Goal: Task Accomplishment & Management: Manage account settings

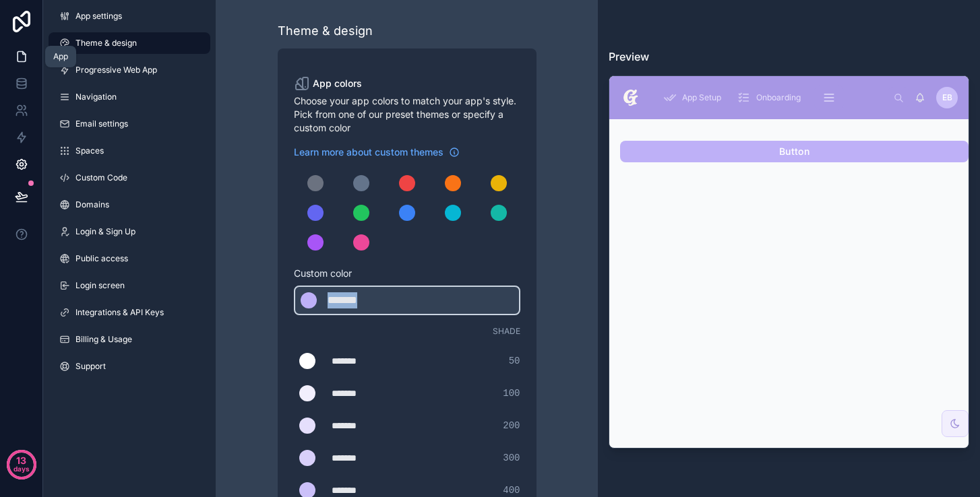
click at [23, 60] on icon at bounding box center [21, 56] width 13 height 13
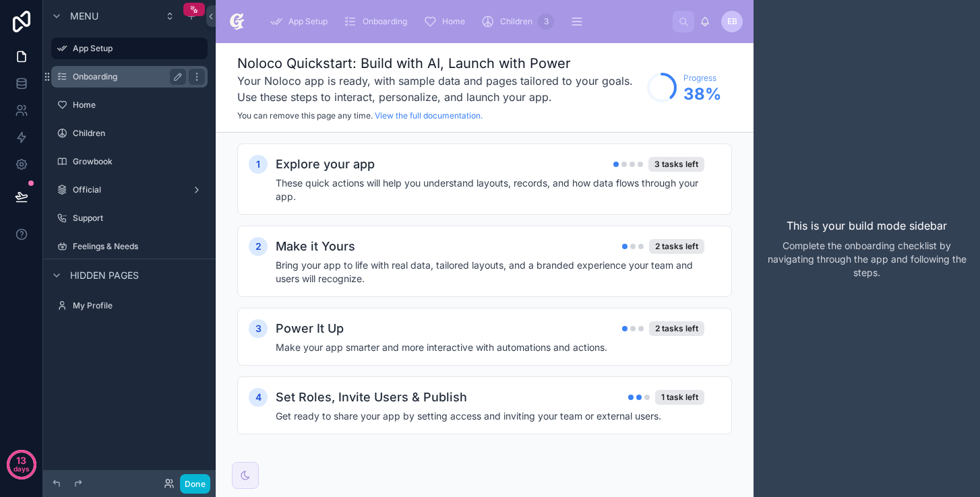
click at [112, 73] on label "Onboarding" at bounding box center [127, 76] width 108 height 11
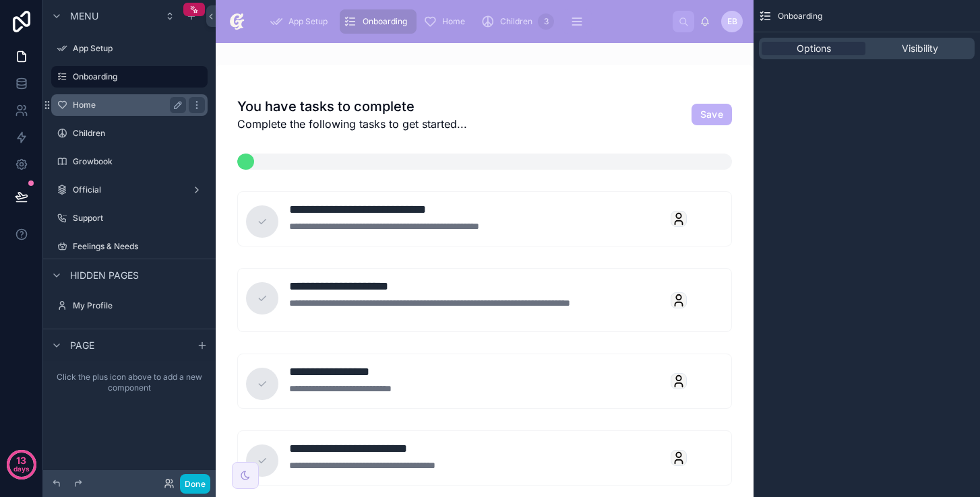
click at [123, 109] on label "Home" at bounding box center [127, 105] width 108 height 11
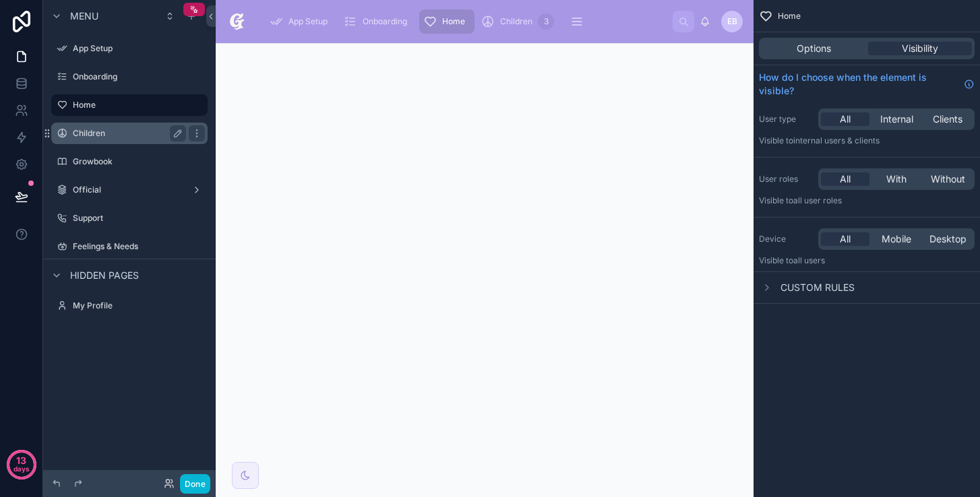
click at [125, 142] on div "Children" at bounding box center [129, 134] width 151 height 22
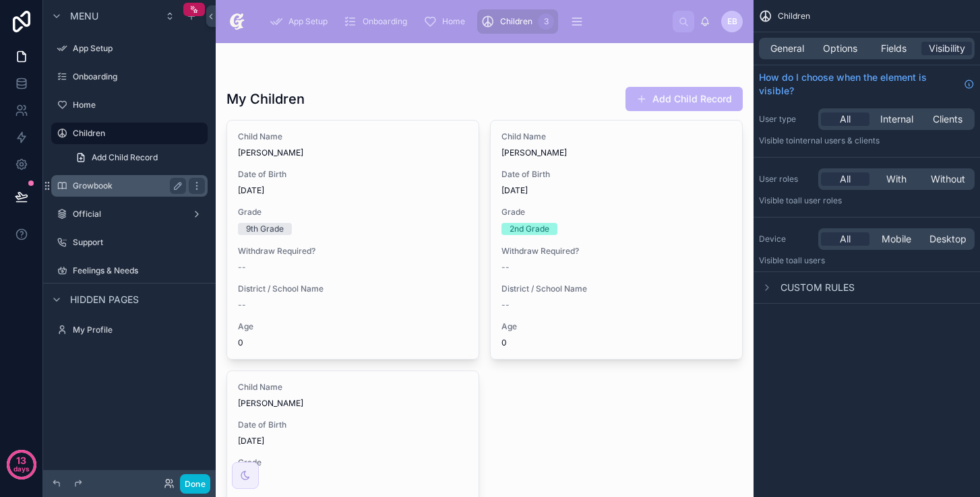
click at [125, 185] on label "Growbook" at bounding box center [127, 186] width 108 height 11
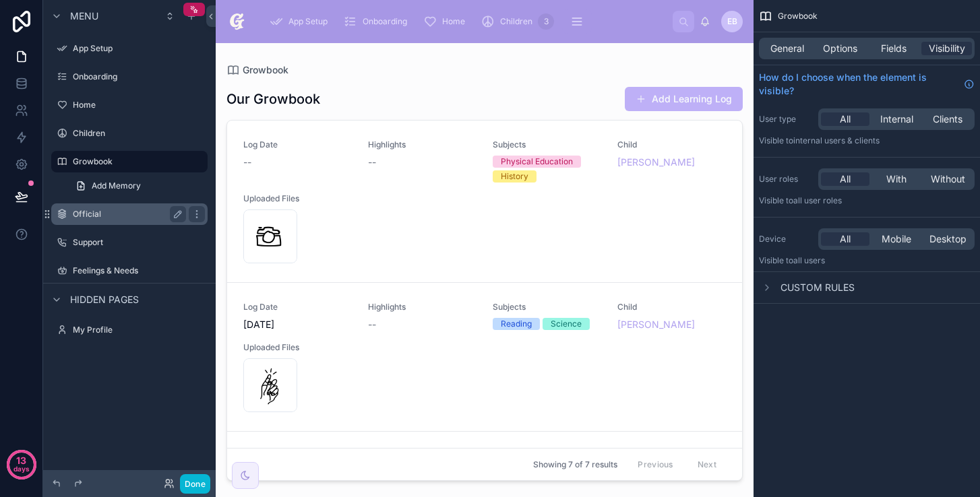
click at [129, 216] on label "Official" at bounding box center [127, 214] width 108 height 11
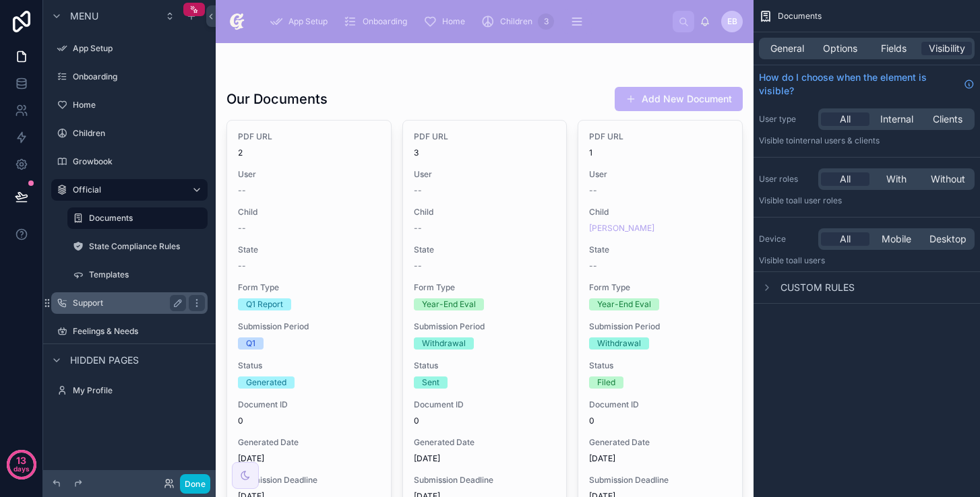
click at [133, 301] on label "Support" at bounding box center [127, 303] width 108 height 11
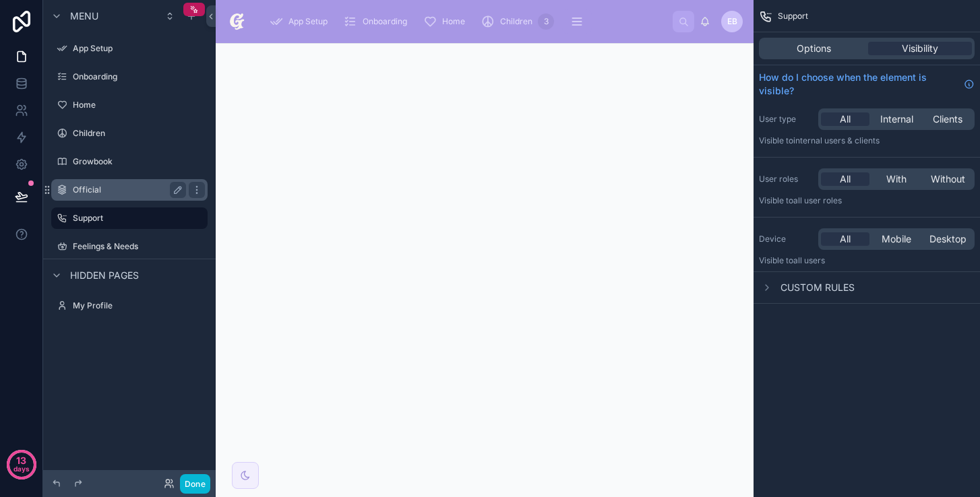
click at [133, 189] on label "Official" at bounding box center [127, 190] width 108 height 11
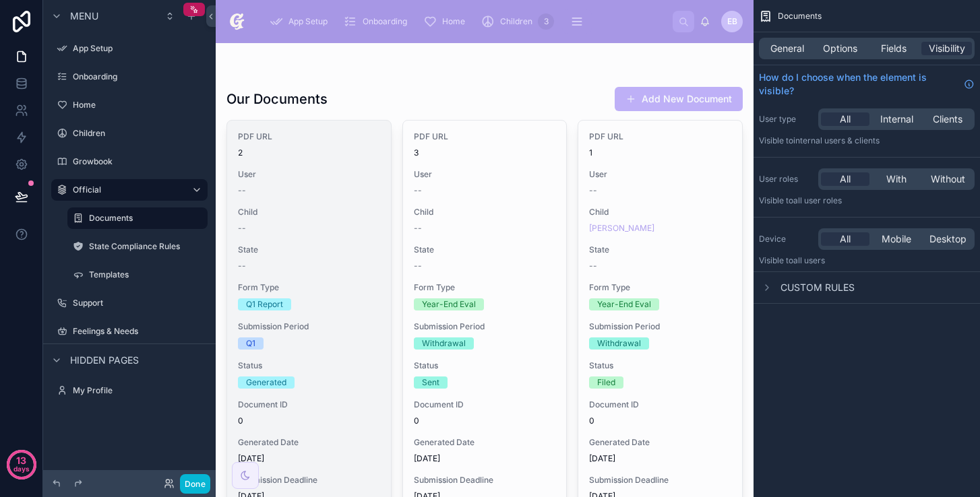
click at [336, 213] on span "Child" at bounding box center [309, 212] width 142 height 11
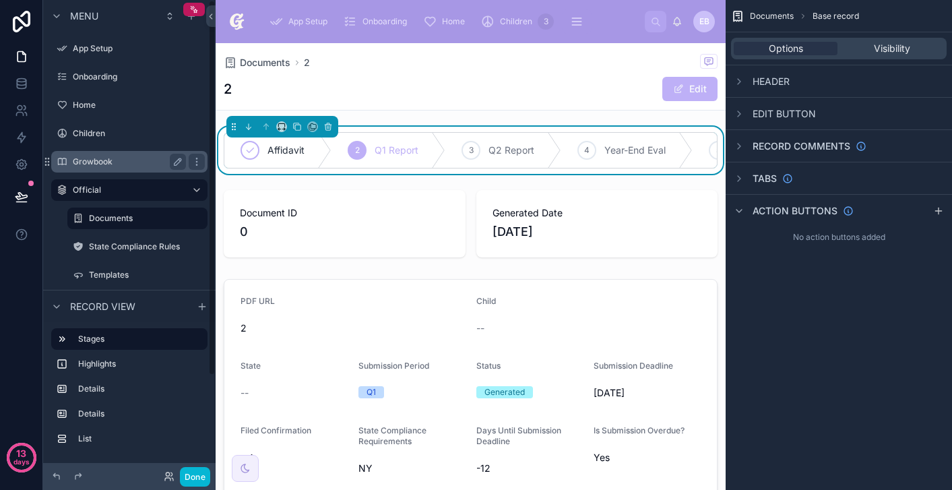
click at [146, 161] on label "Growbook" at bounding box center [127, 161] width 108 height 11
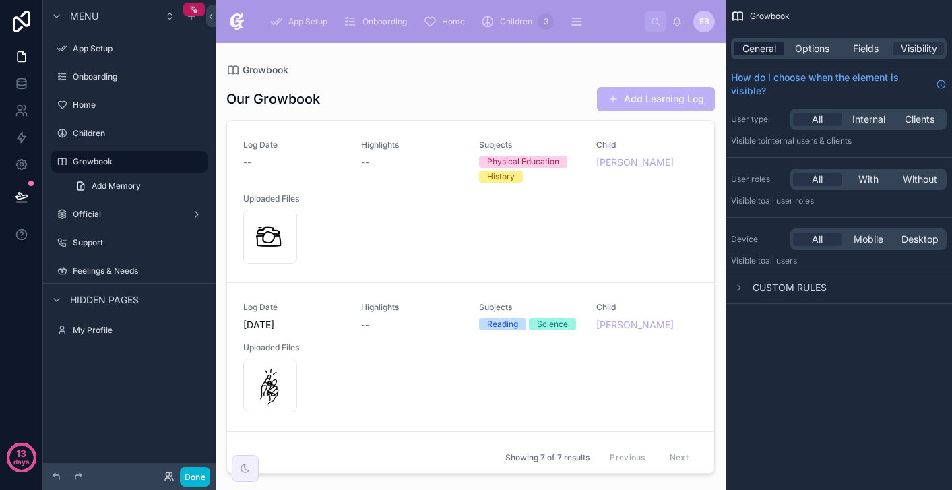
click at [771, 49] on span "General" at bounding box center [760, 48] width 34 height 13
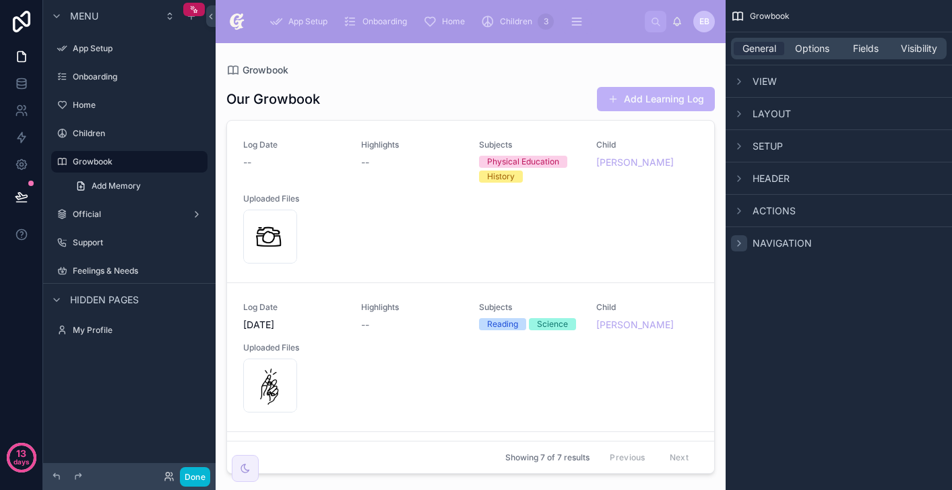
click at [737, 245] on icon "scrollable content" at bounding box center [739, 243] width 11 height 11
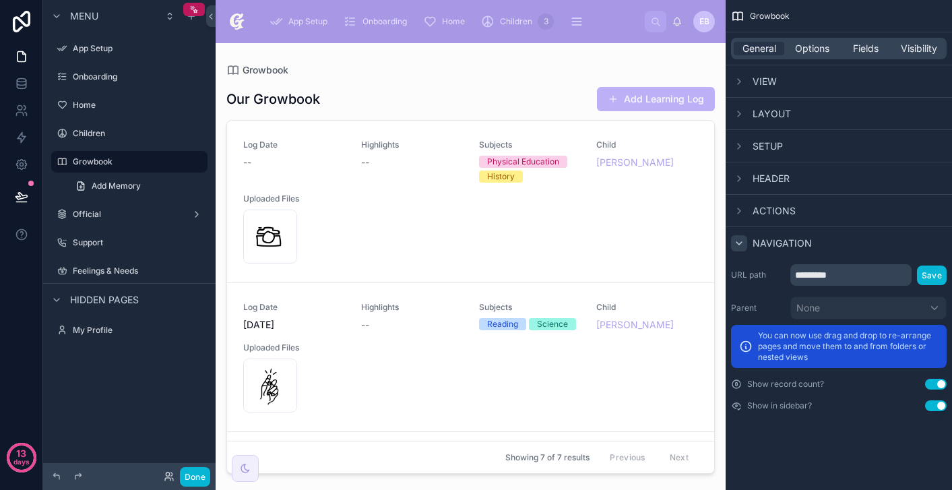
click at [739, 223] on div "Actions" at bounding box center [839, 210] width 226 height 32
click at [739, 215] on icon "scrollable content" at bounding box center [739, 211] width 11 height 11
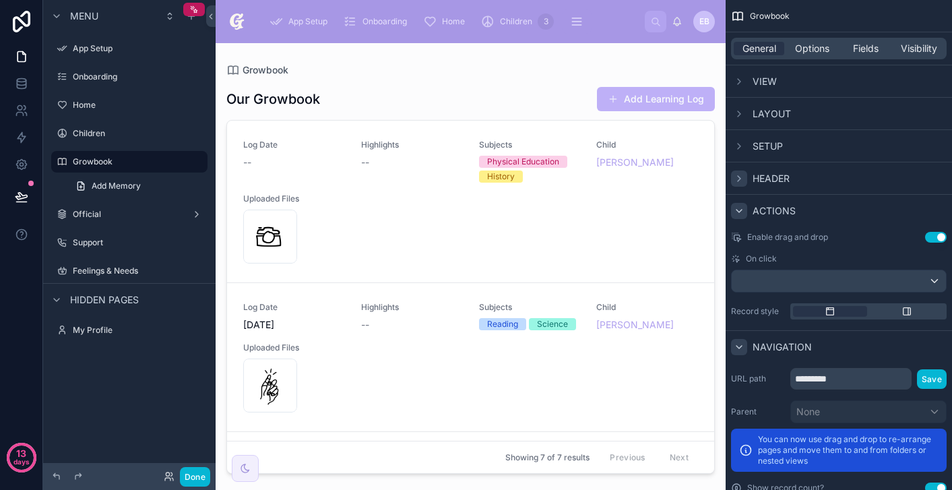
click at [740, 179] on icon "scrollable content" at bounding box center [739, 178] width 3 height 5
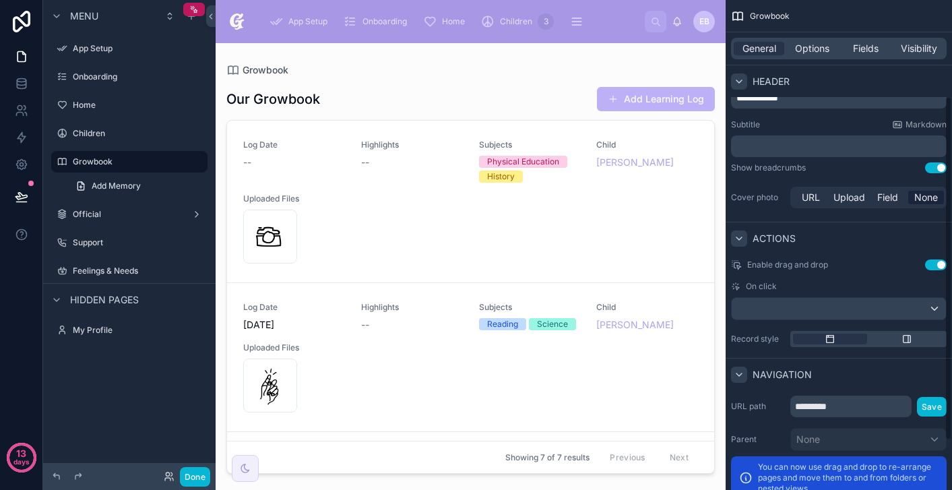
scroll to position [208, 0]
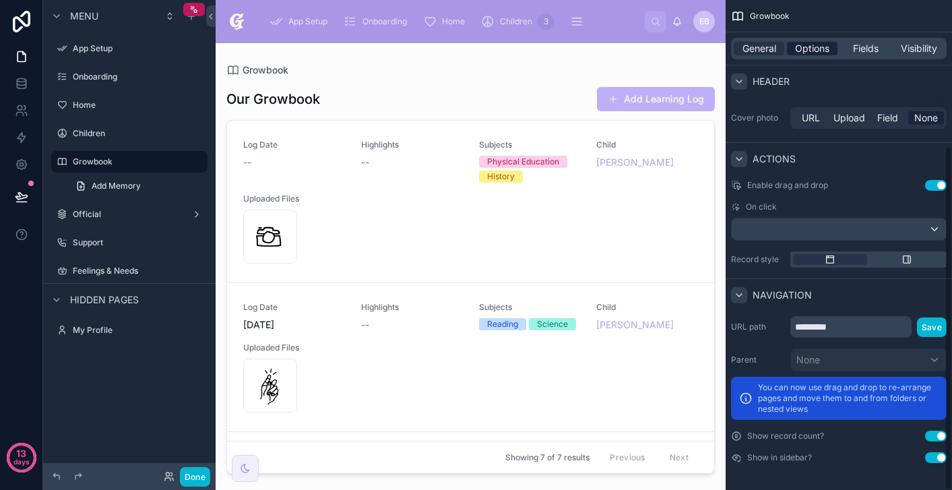
click at [803, 53] on span "Options" at bounding box center [812, 48] width 34 height 13
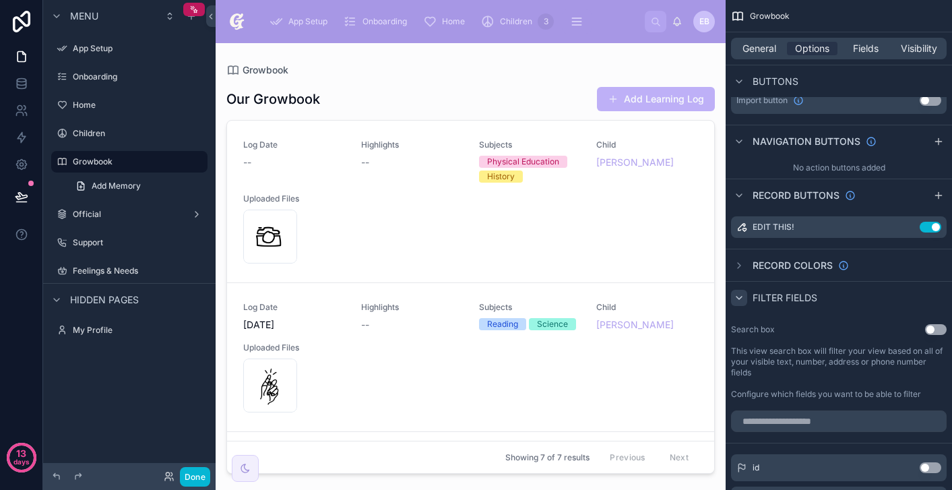
click at [739, 297] on icon "scrollable content" at bounding box center [739, 298] width 11 height 11
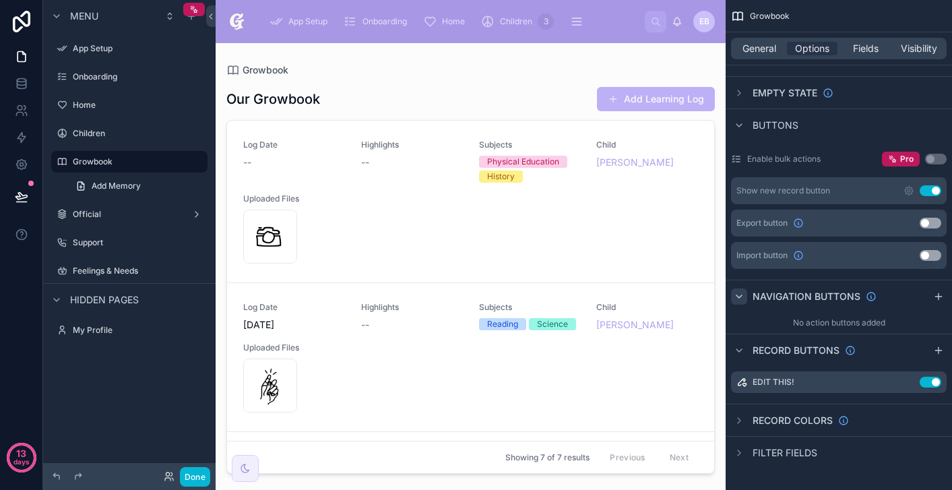
click at [741, 296] on icon "scrollable content" at bounding box center [739, 296] width 11 height 11
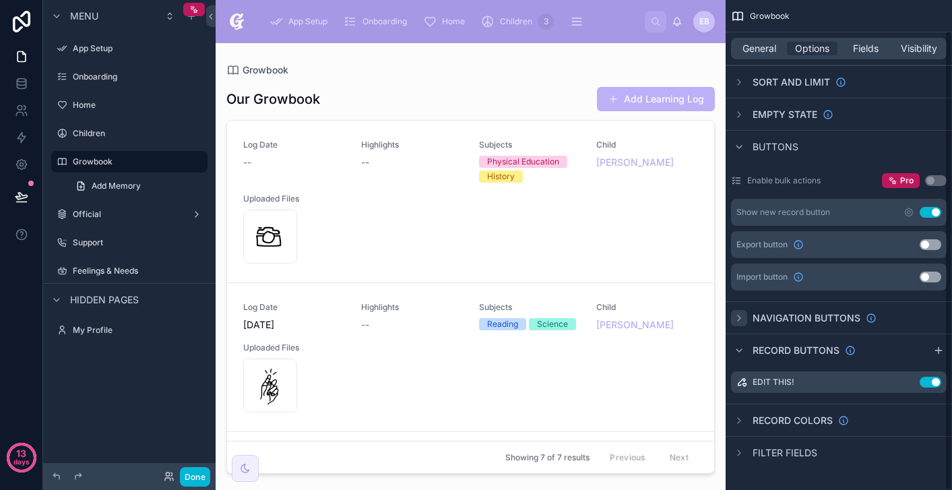
scroll to position [32, 0]
click at [743, 155] on div "Buttons" at bounding box center [839, 146] width 226 height 32
click at [740, 111] on icon "scrollable content" at bounding box center [739, 114] width 11 height 11
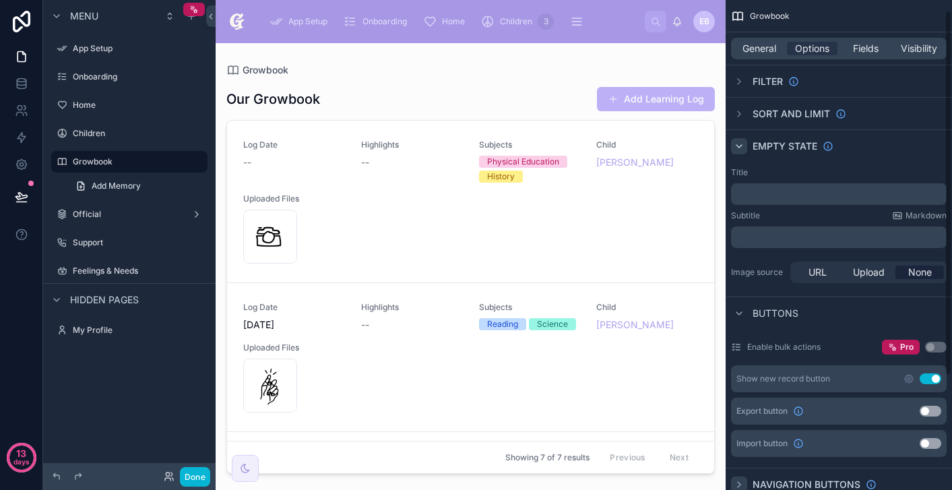
scroll to position [0, 0]
click at [830, 275] on div "URL" at bounding box center [817, 272] width 49 height 13
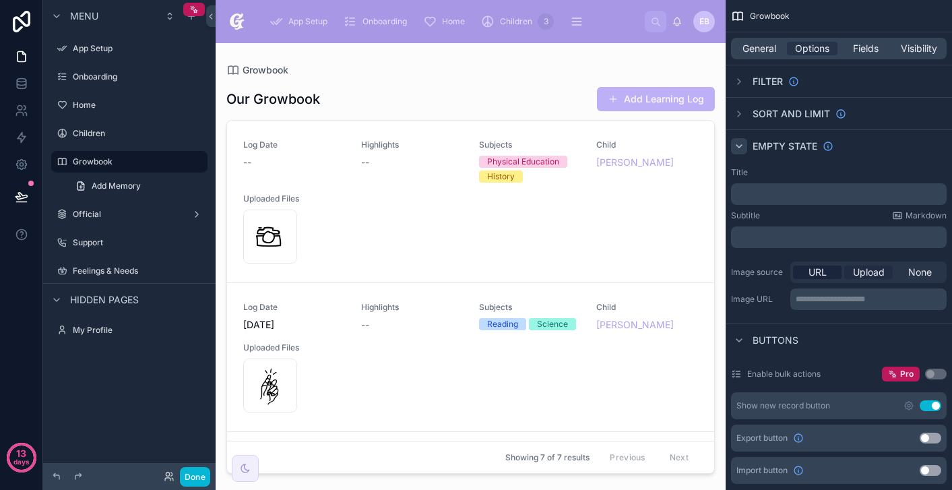
click at [876, 272] on span "Upload" at bounding box center [869, 272] width 32 height 13
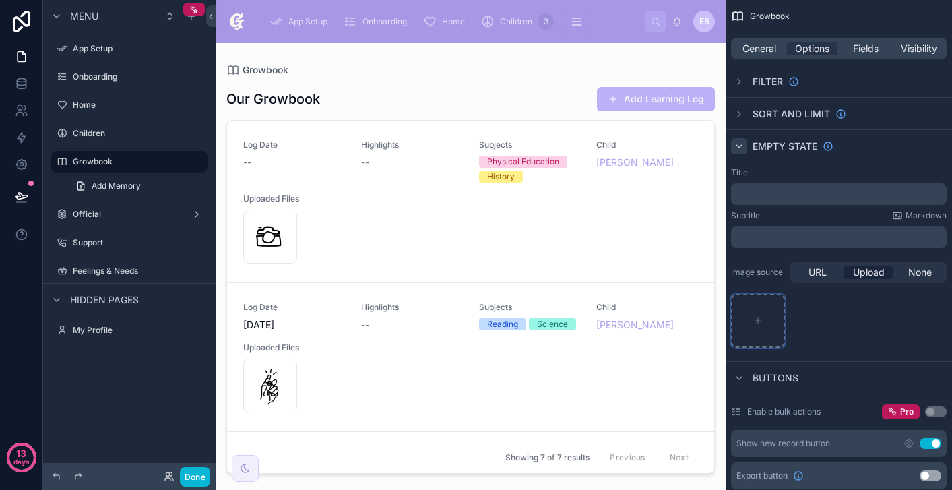
click at [774, 319] on div "scrollable content" at bounding box center [758, 321] width 54 height 54
type input "**********"
click at [535, 91] on div at bounding box center [471, 258] width 510 height 431
click at [444, 106] on div "Our Growbook Add Learning Log" at bounding box center [470, 99] width 489 height 26
click at [166, 475] on icon at bounding box center [169, 476] width 11 height 11
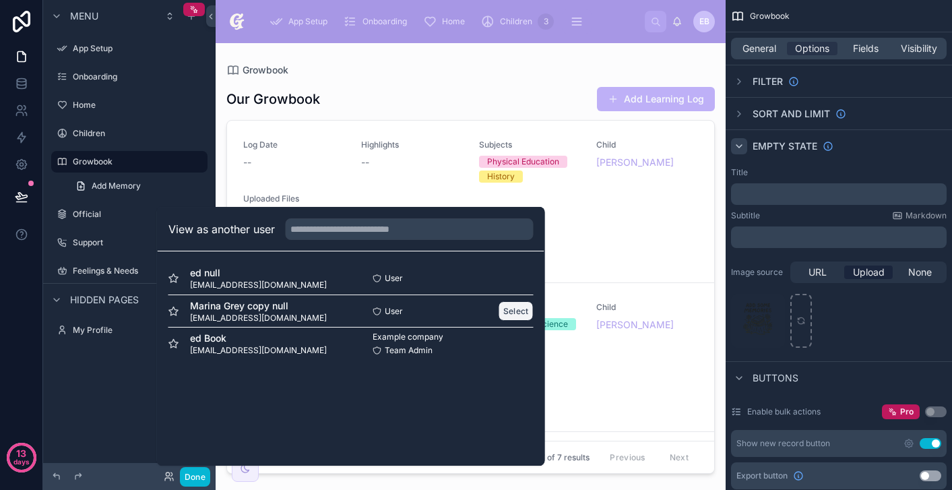
click at [521, 311] on button "Select" at bounding box center [516, 311] width 35 height 20
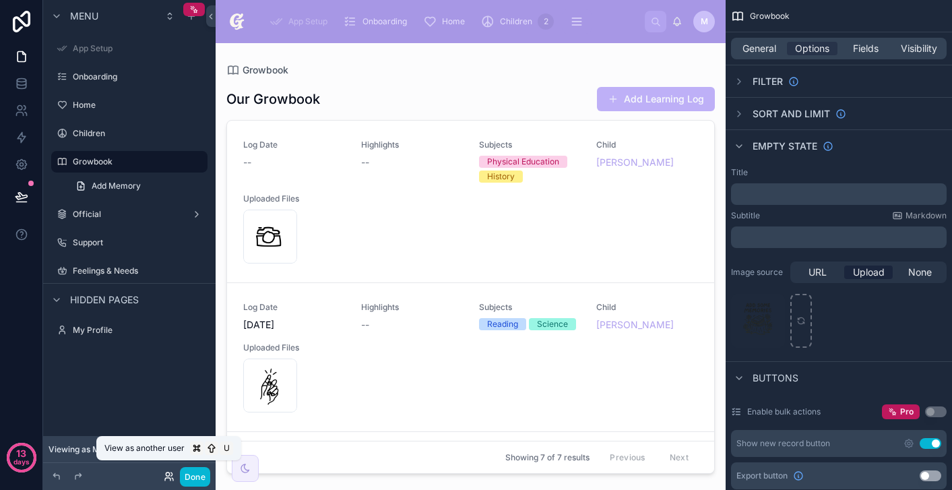
click at [167, 477] on icon at bounding box center [169, 476] width 11 height 11
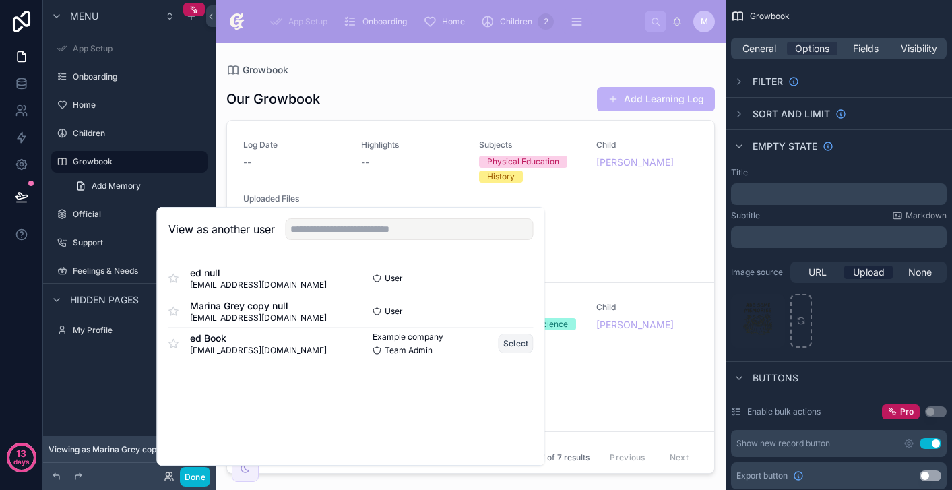
click at [511, 339] on button "Select" at bounding box center [516, 344] width 35 height 20
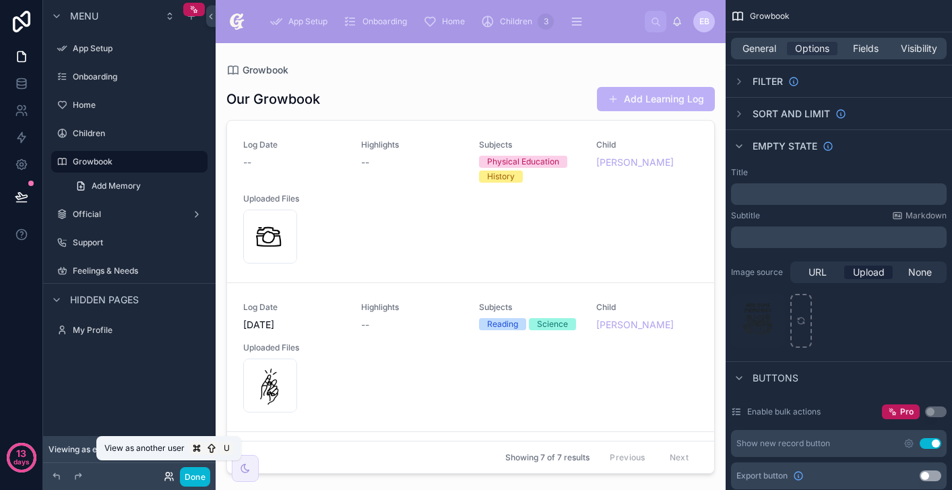
click at [166, 471] on icon at bounding box center [169, 476] width 11 height 11
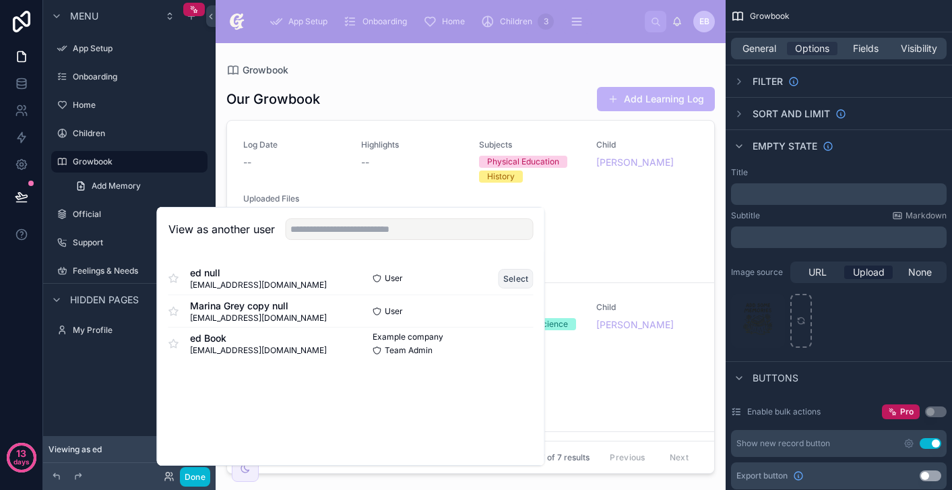
click at [513, 277] on button "Select" at bounding box center [516, 279] width 35 height 20
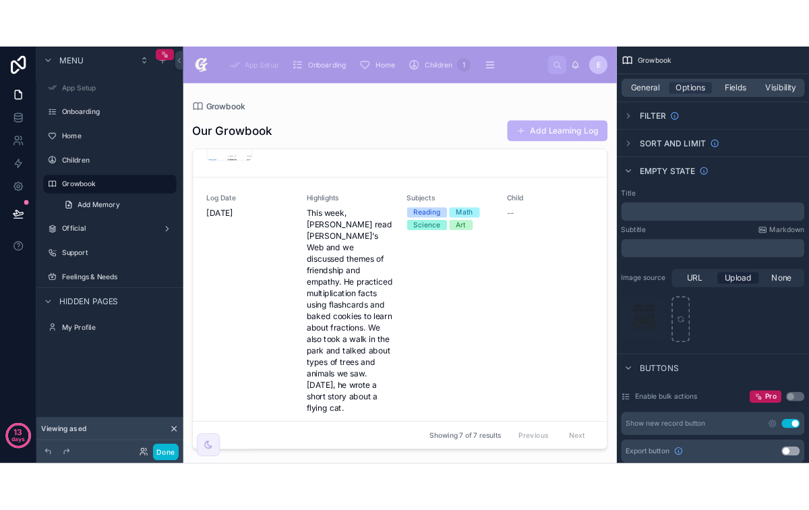
scroll to position [849, 0]
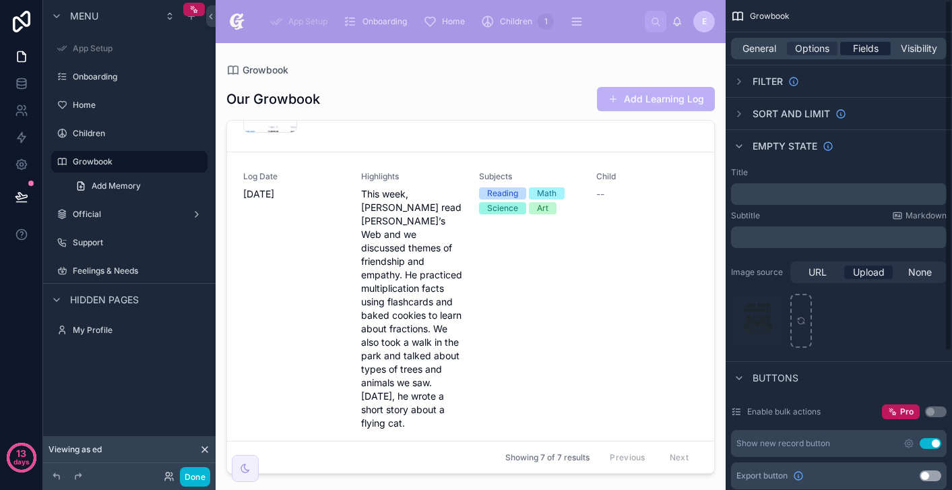
click at [861, 46] on span "Fields" at bounding box center [866, 48] width 26 height 13
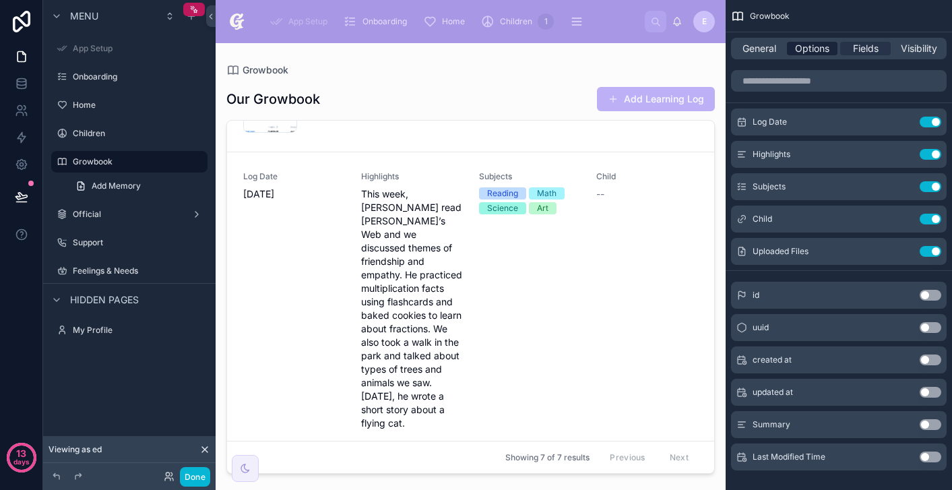
click at [810, 46] on span "Options" at bounding box center [812, 48] width 34 height 13
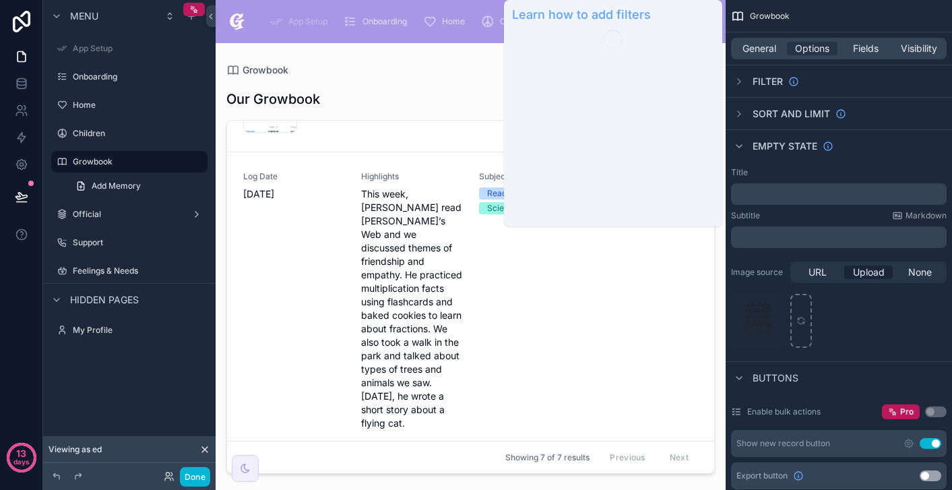
click at [768, 75] on span "Filter" at bounding box center [768, 81] width 30 height 13
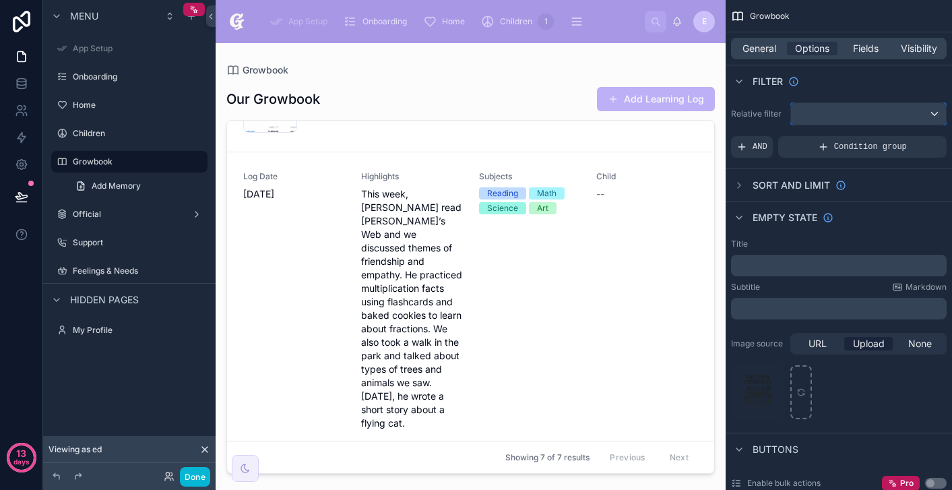
click at [831, 109] on div "scrollable content" at bounding box center [868, 114] width 155 height 22
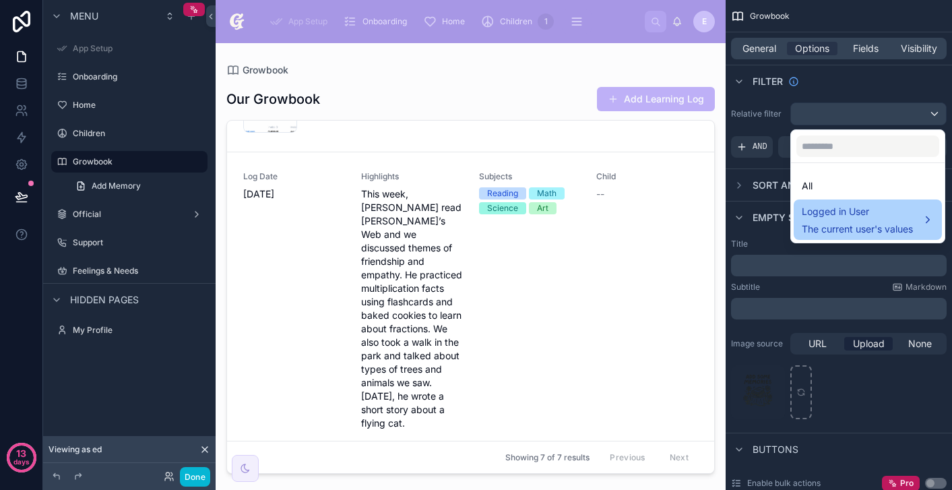
click at [855, 217] on span "Logged in User" at bounding box center [857, 212] width 111 height 16
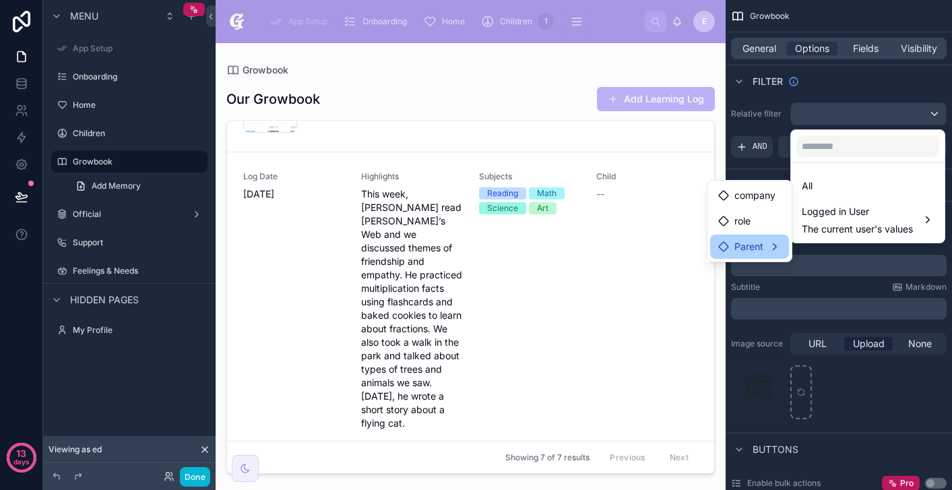
click at [772, 246] on div "Parent" at bounding box center [750, 247] width 63 height 16
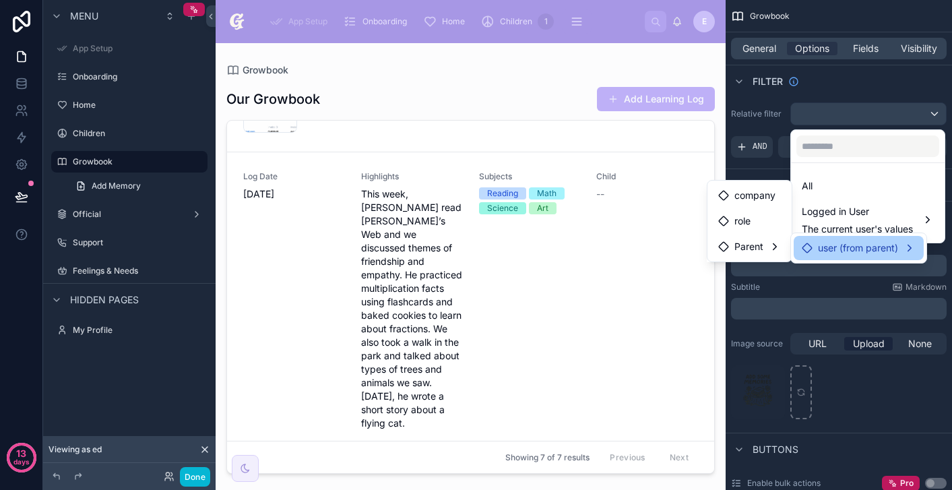
click at [811, 249] on icon at bounding box center [807, 247] width 9 height 9
click at [775, 276] on div "Parent" at bounding box center [743, 275] width 75 height 16
click at [824, 249] on span "user (from parent)" at bounding box center [858, 248] width 80 height 16
click at [835, 249] on span "user (from parent)" at bounding box center [858, 248] width 80 height 16
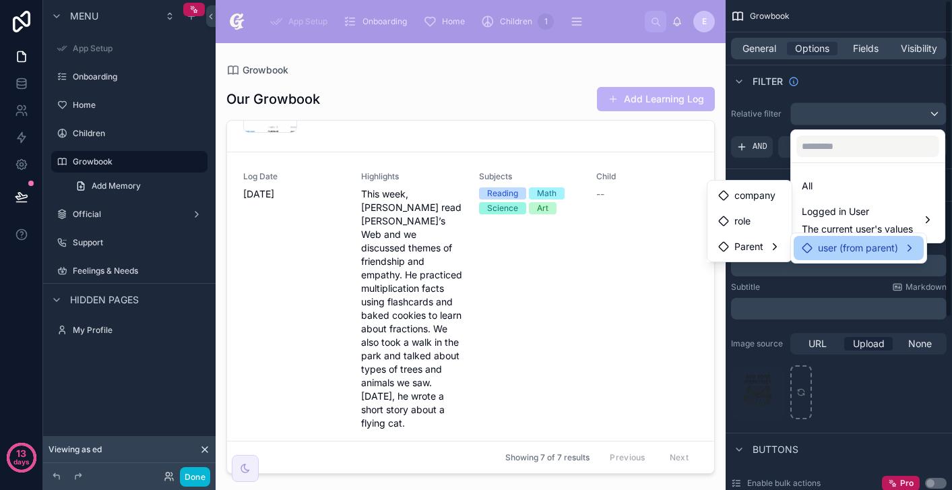
click at [810, 253] on div "user (from parent)" at bounding box center [850, 248] width 96 height 16
click at [773, 282] on div "Parent" at bounding box center [743, 275] width 75 height 16
click at [840, 242] on span "user (from parent)" at bounding box center [858, 248] width 80 height 16
click at [853, 244] on span "user (from parent)" at bounding box center [858, 248] width 80 height 16
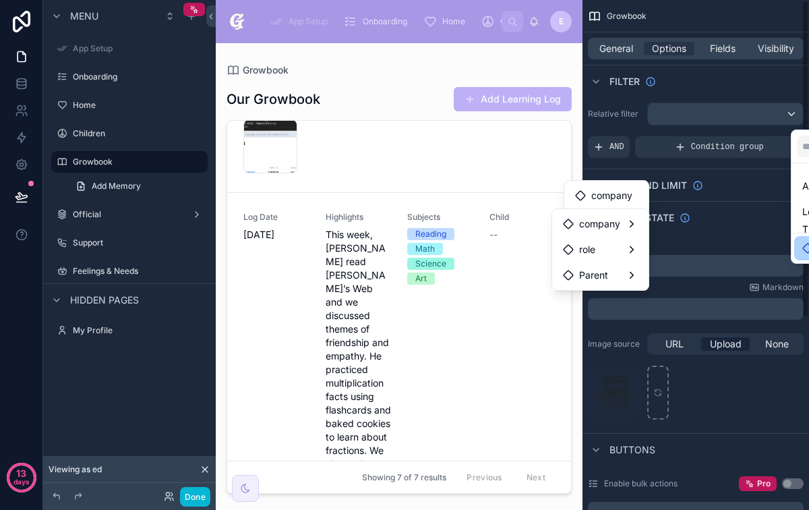
scroll to position [889, 0]
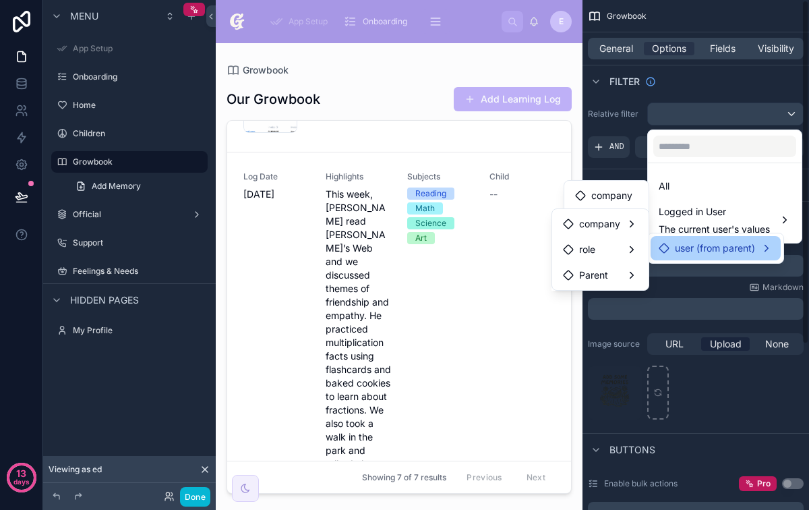
click at [730, 253] on span "user (from parent)" at bounding box center [715, 248] width 80 height 16
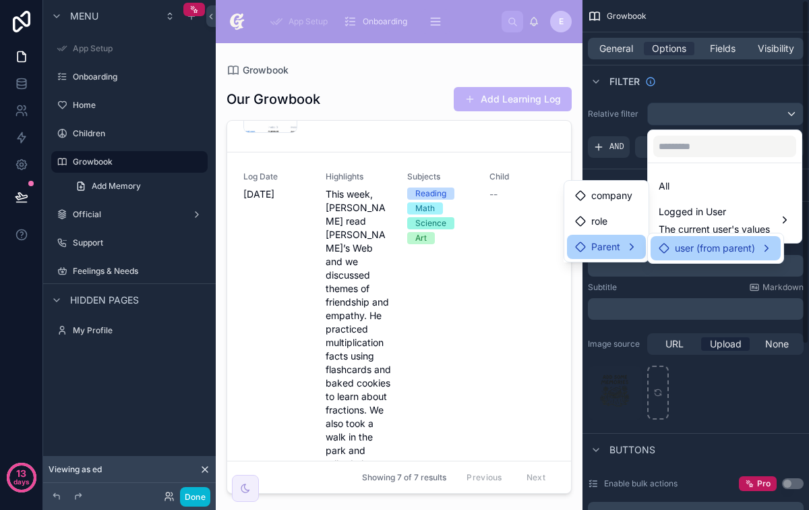
click at [638, 252] on div "Parent" at bounding box center [606, 247] width 79 height 24
click at [630, 249] on div "Parent" at bounding box center [606, 247] width 63 height 16
click at [686, 249] on span "user (from parent)" at bounding box center [715, 248] width 80 height 16
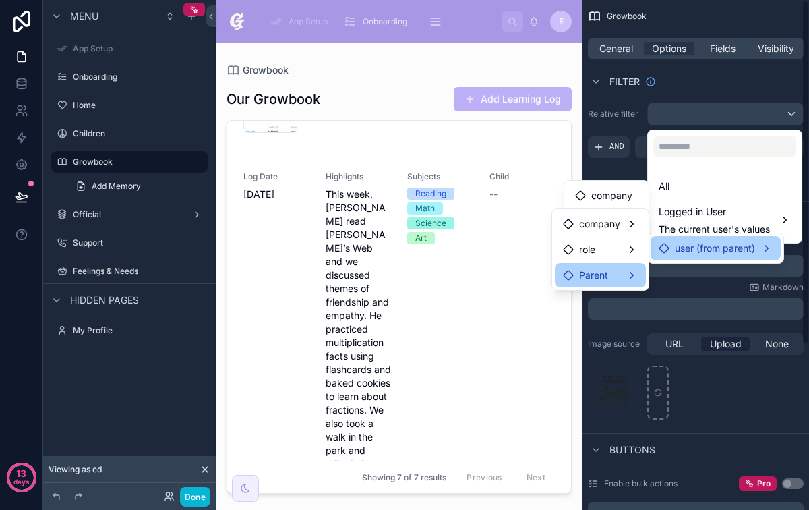
click at [634, 277] on div "Parent" at bounding box center [600, 275] width 75 height 16
click at [683, 257] on div "user (from parent)" at bounding box center [715, 248] width 130 height 24
click at [712, 250] on span "user (from parent)" at bounding box center [715, 248] width 80 height 16
click at [770, 247] on div "user (from parent)" at bounding box center [716, 248] width 114 height 16
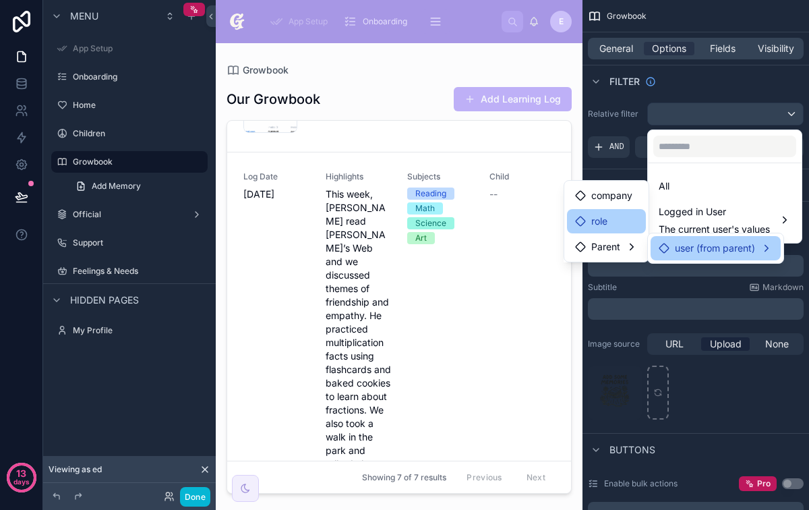
click at [619, 217] on div "role" at bounding box center [606, 221] width 63 height 16
click at [627, 201] on span "company" at bounding box center [611, 195] width 41 height 16
click at [714, 230] on div "user (from parent)" at bounding box center [715, 247] width 137 height 34
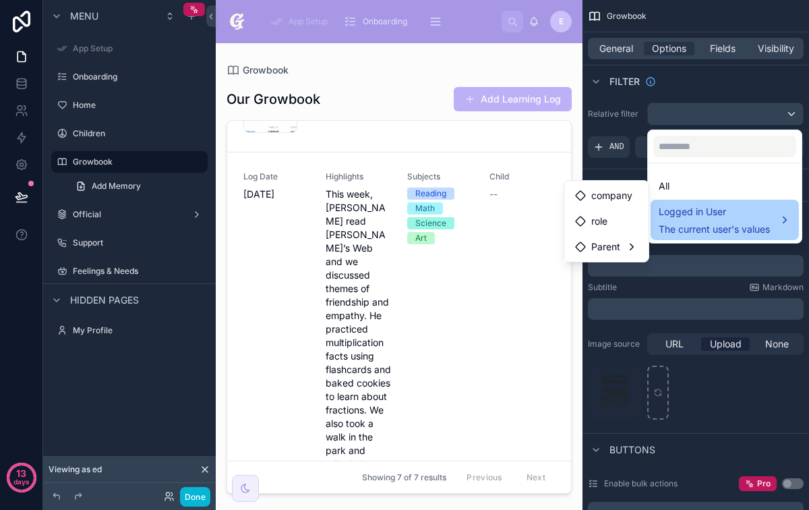
click at [731, 220] on div "Logged in User The current user's values" at bounding box center [714, 220] width 111 height 32
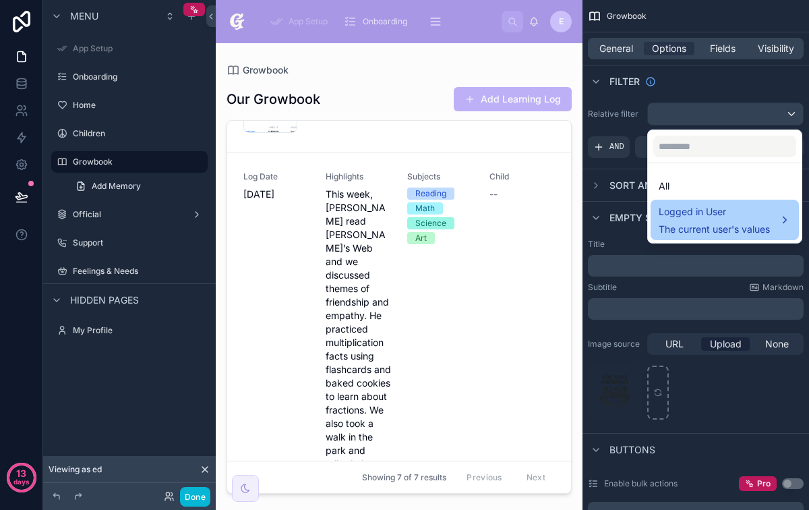
click at [731, 220] on div "Logged in User The current user's values" at bounding box center [714, 220] width 111 height 32
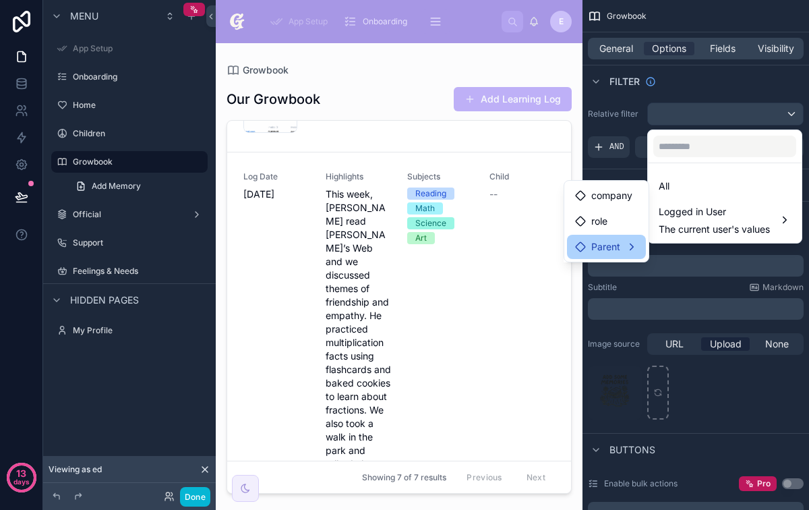
click at [621, 251] on div "Parent" at bounding box center [606, 247] width 63 height 16
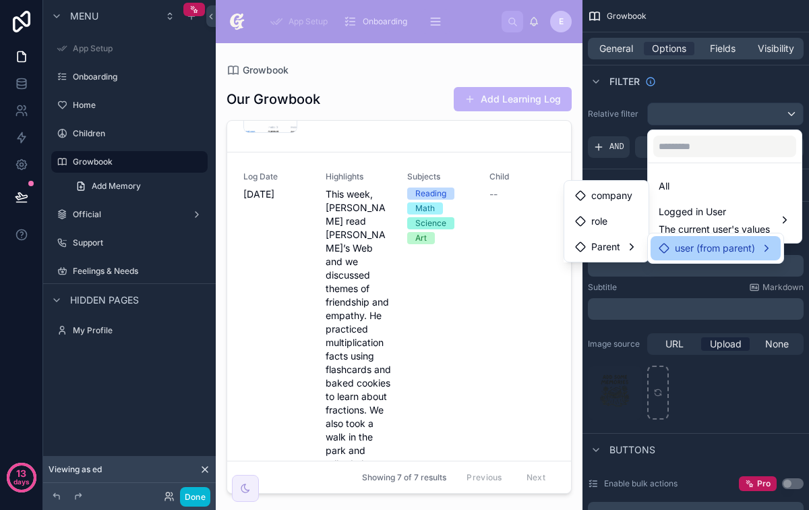
click at [710, 254] on span "user (from parent)" at bounding box center [715, 248] width 80 height 16
click at [610, 268] on div "Parent" at bounding box center [600, 275] width 75 height 16
click at [616, 280] on div "Parent" at bounding box center [600, 275] width 75 height 16
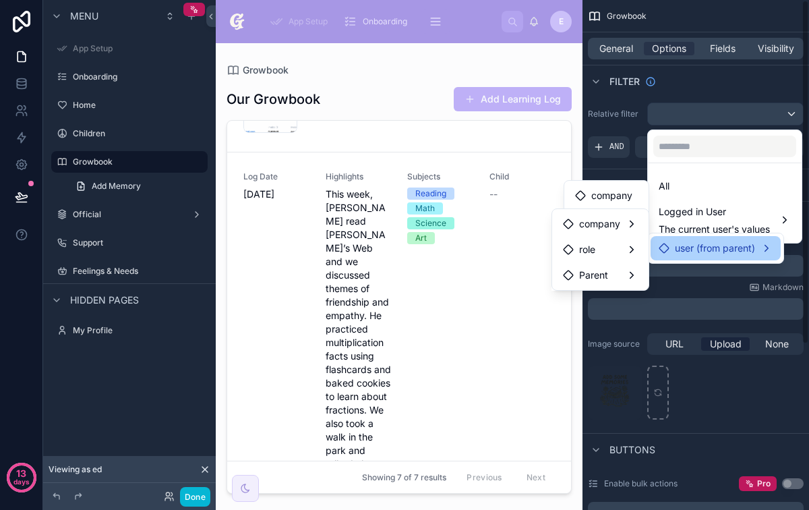
click at [734, 88] on div "scrollable content" at bounding box center [404, 255] width 809 height 510
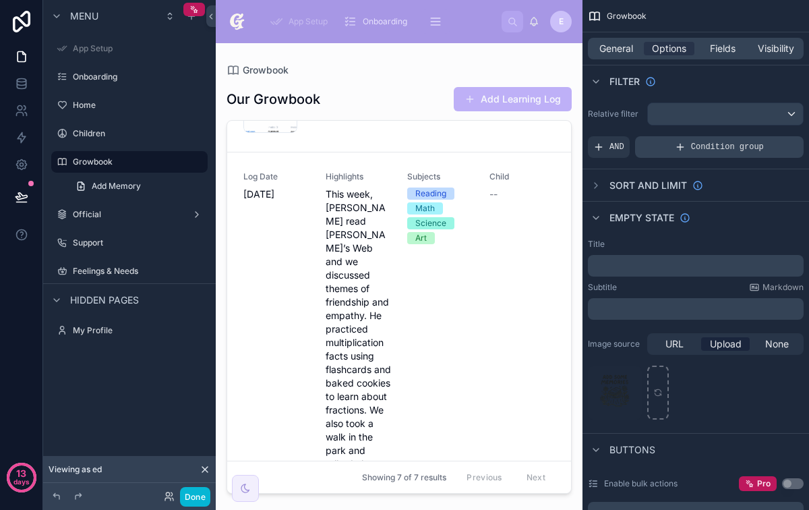
click at [683, 149] on icon "scrollable content" at bounding box center [680, 147] width 11 height 11
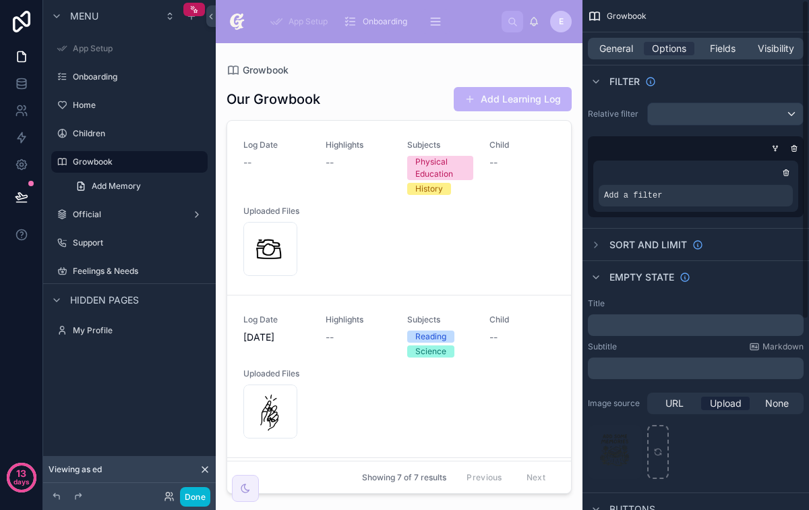
click at [669, 208] on div "Add a filter" at bounding box center [695, 185] width 205 height 51
click at [677, 202] on div "Add a filter" at bounding box center [696, 196] width 194 height 22
click at [756, 185] on icon "scrollable content" at bounding box center [759, 186] width 8 height 8
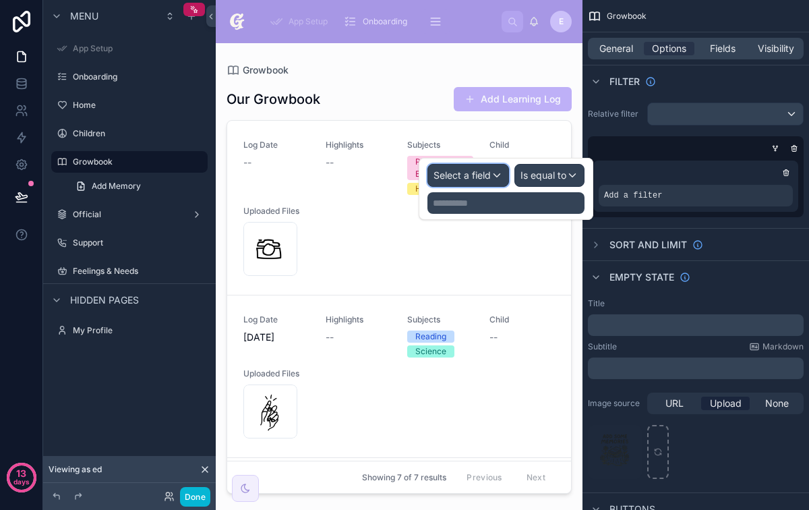
click at [494, 181] on div "Select a field" at bounding box center [468, 175] width 80 height 22
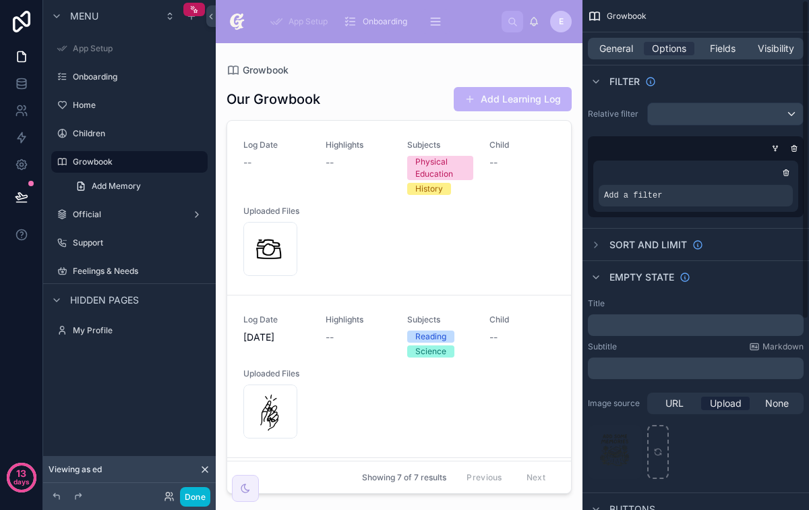
click at [667, 156] on div "Add a filter" at bounding box center [696, 186] width 216 height 62
click at [784, 170] on icon "scrollable content" at bounding box center [786, 173] width 8 height 8
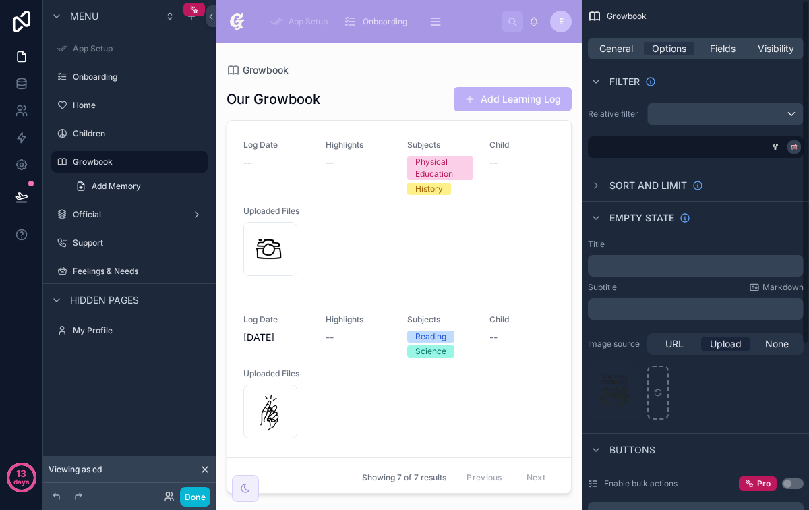
click at [797, 148] on icon "scrollable content" at bounding box center [794, 147] width 8 height 8
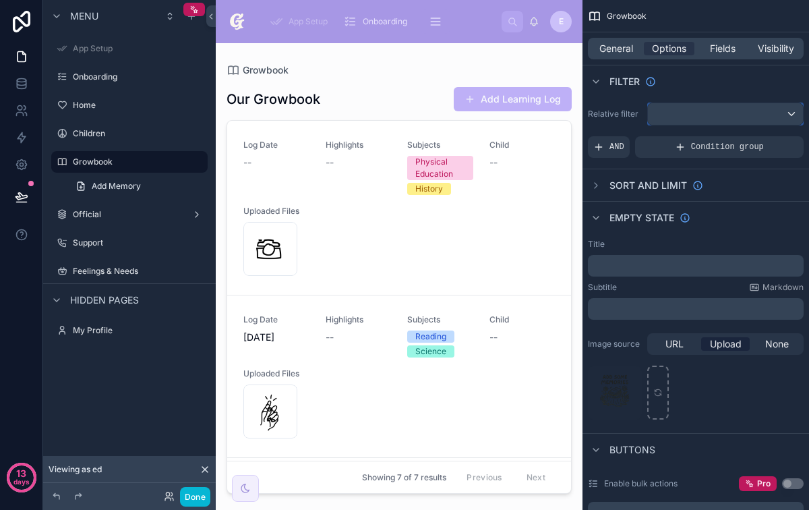
click at [764, 116] on div "scrollable content" at bounding box center [725, 114] width 155 height 22
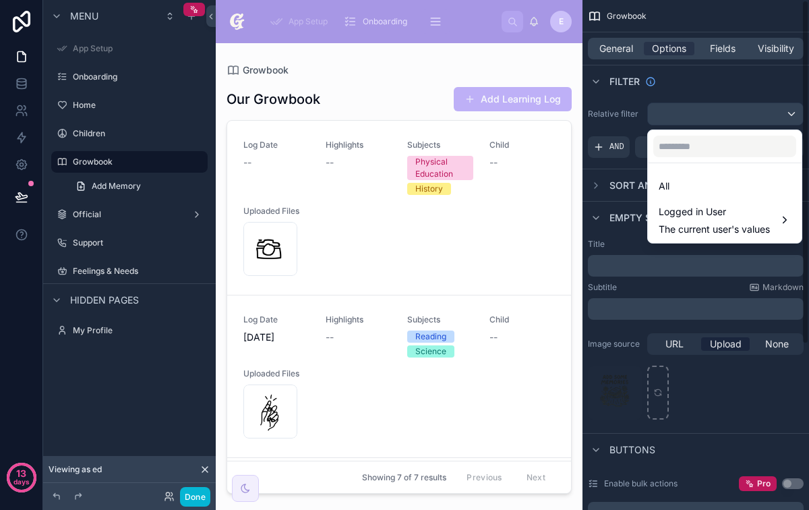
click at [716, 78] on div "scrollable content" at bounding box center [404, 255] width 809 height 510
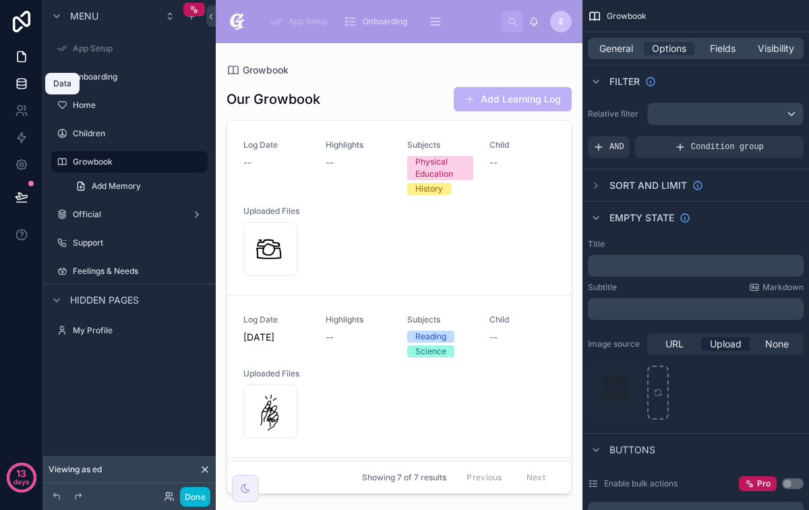
click at [26, 84] on icon at bounding box center [21, 86] width 9 height 5
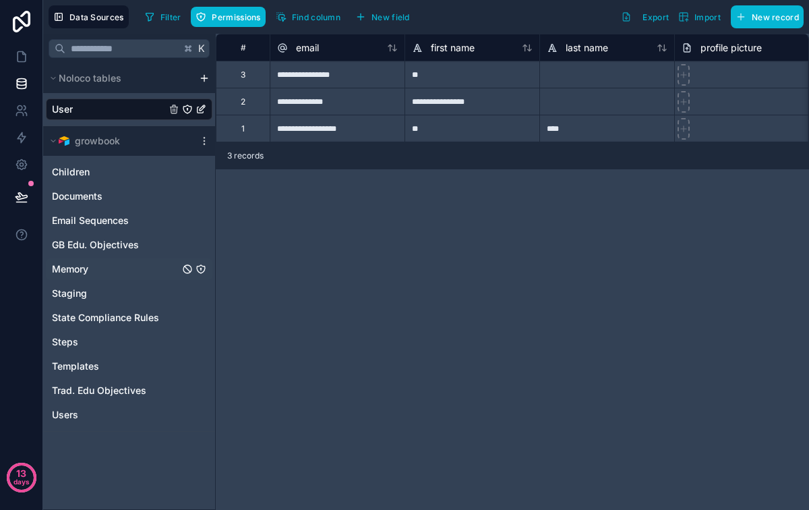
click at [129, 271] on div "Memory" at bounding box center [129, 269] width 166 height 22
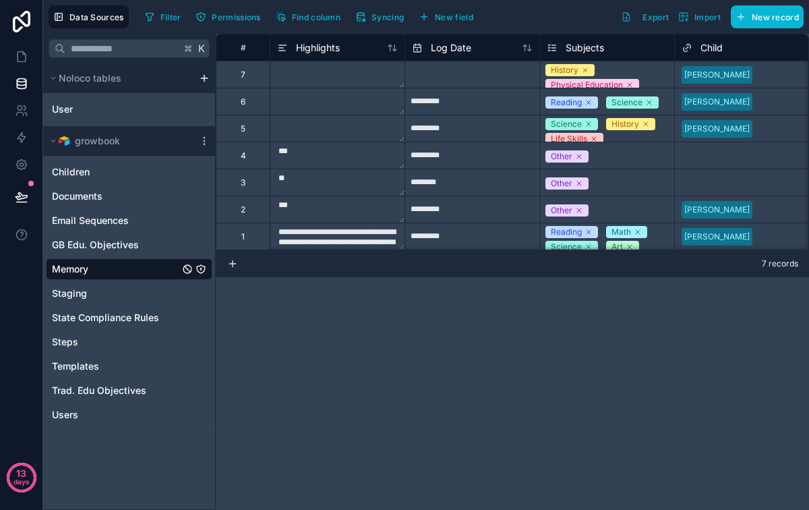
click at [201, 267] on icon "Memory" at bounding box center [200, 269] width 11 height 11
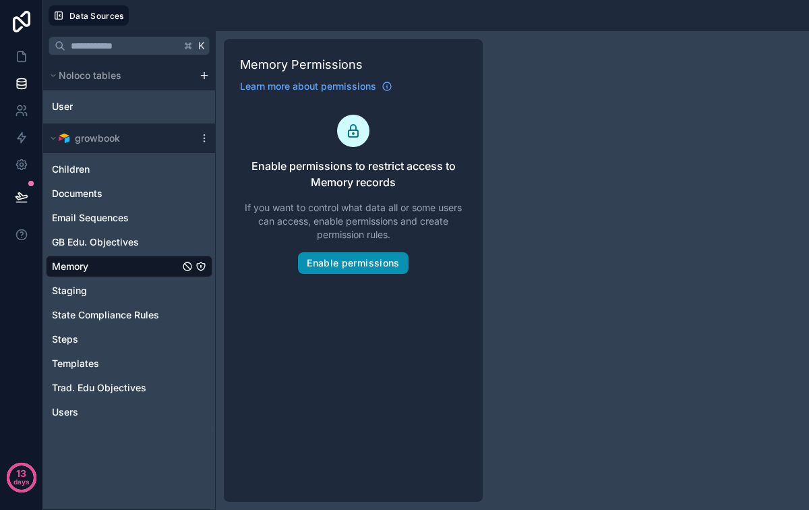
click at [340, 257] on button "Enable permissions" at bounding box center [353, 263] width 110 height 22
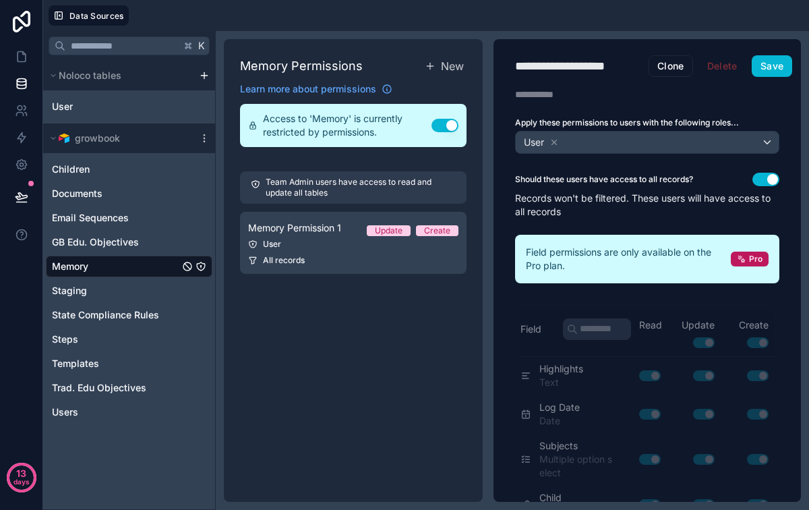
click at [766, 175] on button "Use setting" at bounding box center [765, 179] width 27 height 13
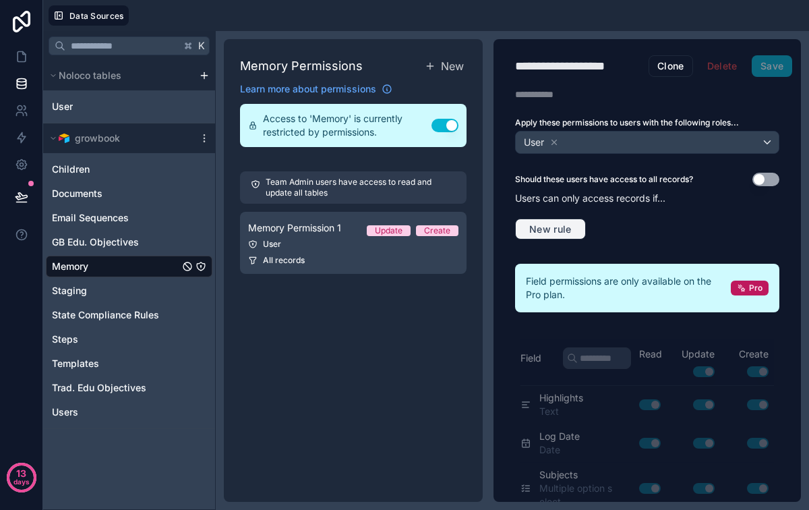
click at [565, 230] on span "New rule" at bounding box center [550, 229] width 53 height 12
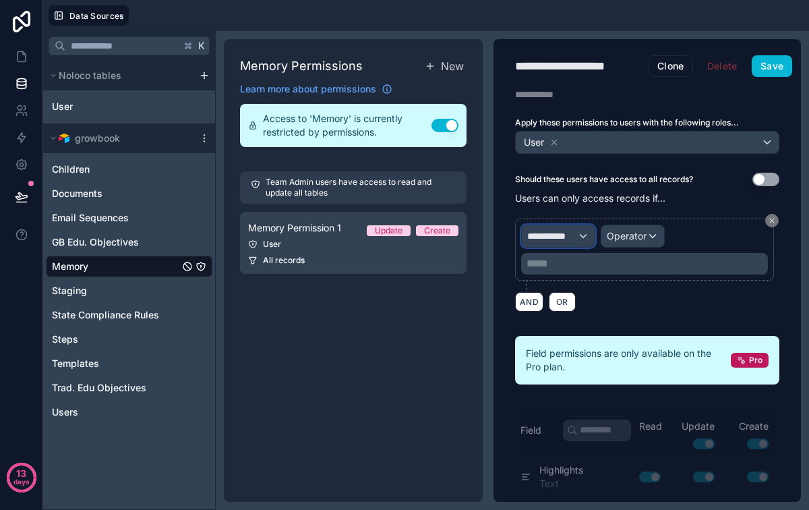
click at [577, 235] on div "**********" at bounding box center [558, 236] width 73 height 22
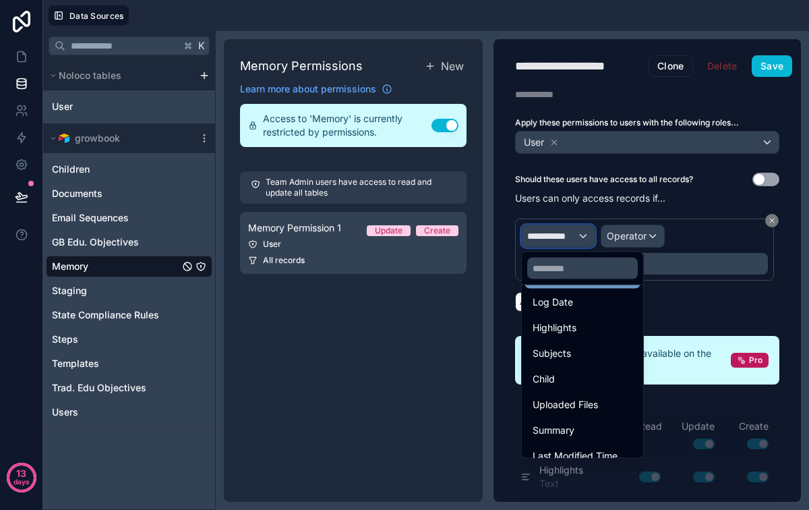
scroll to position [121, 0]
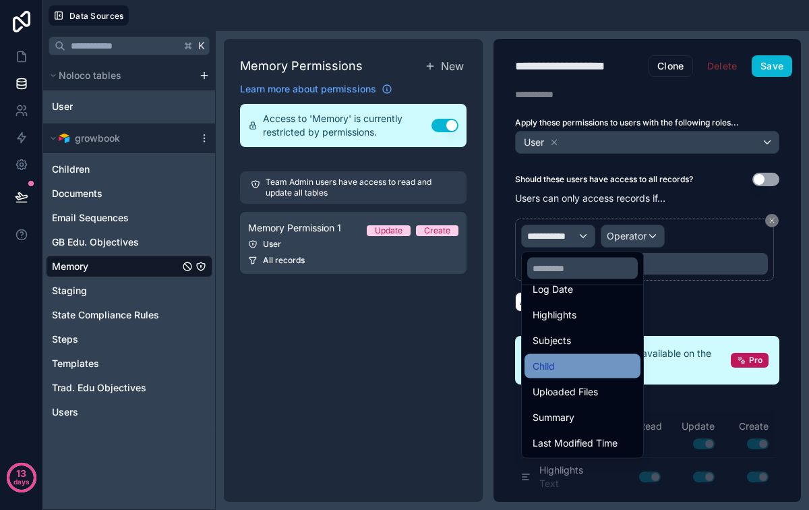
click at [608, 358] on div "Child" at bounding box center [582, 366] width 100 height 16
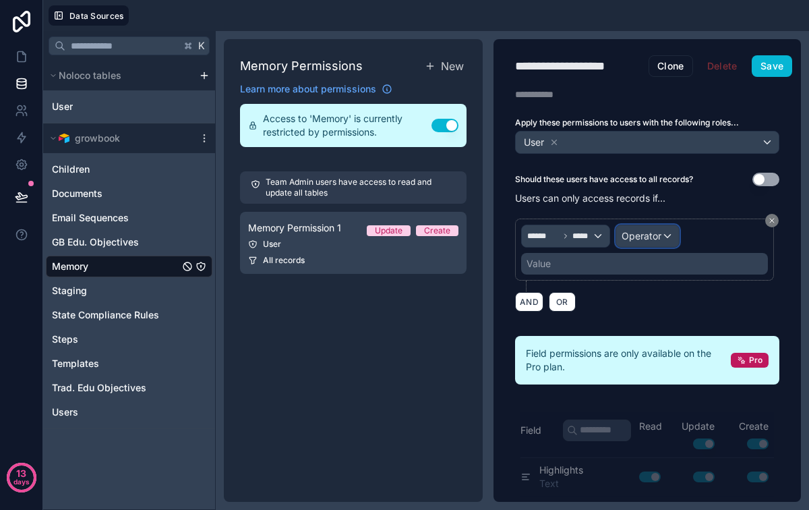
click at [661, 233] on span "Operator" at bounding box center [641, 235] width 40 height 11
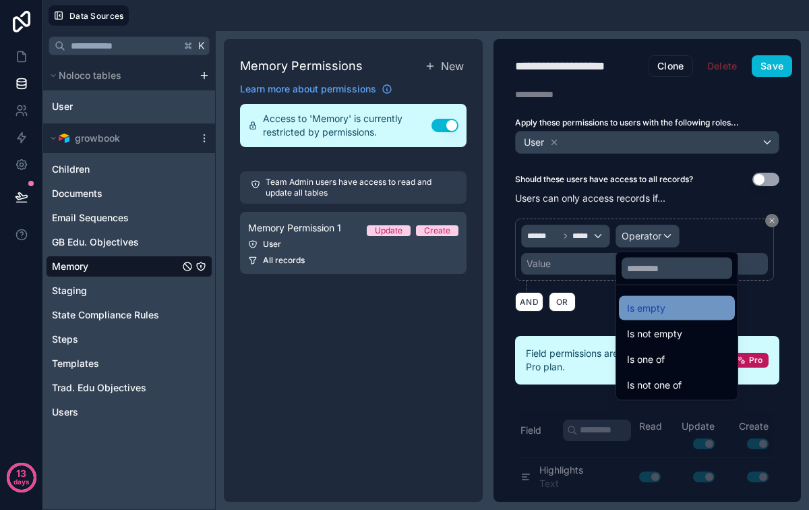
click at [674, 299] on div "Is empty" at bounding box center [677, 308] width 116 height 24
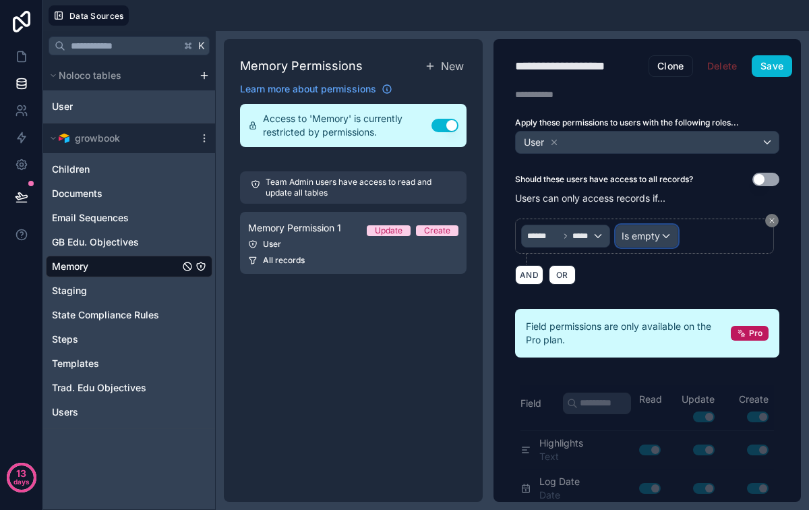
click at [658, 245] on div "Is empty" at bounding box center [646, 236] width 61 height 22
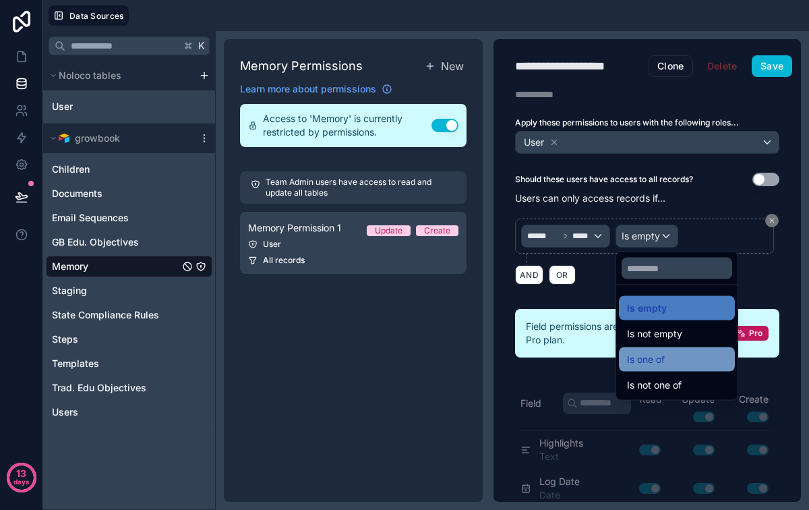
click at [679, 365] on div "Is one of" at bounding box center [677, 359] width 100 height 16
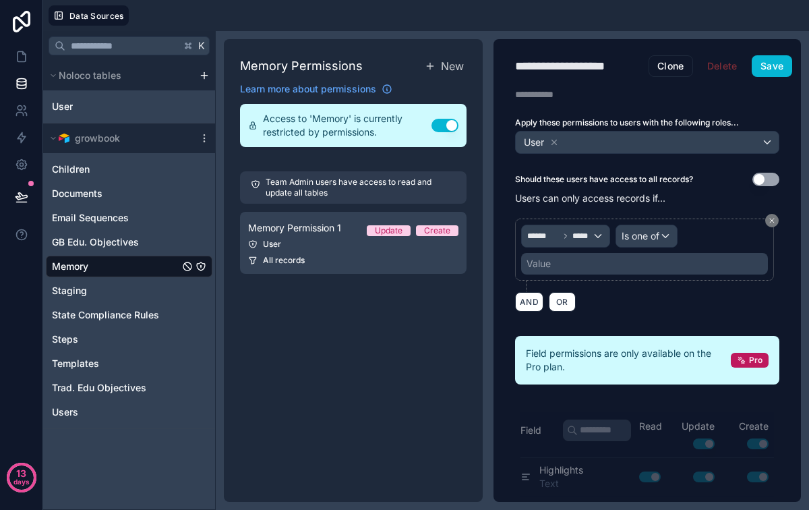
click at [634, 260] on div "Value" at bounding box center [644, 264] width 247 height 22
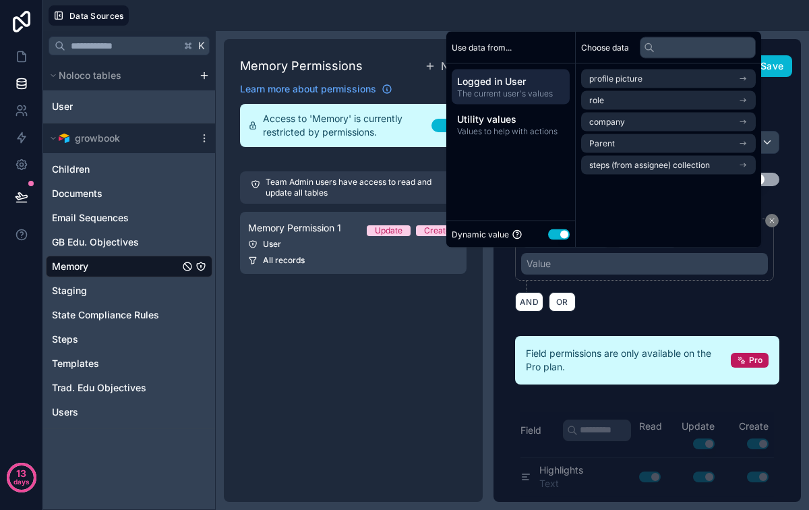
click at [783, 250] on div "Should these users have access to all records? Use setting Users can only acces…" at bounding box center [646, 246] width 307 height 147
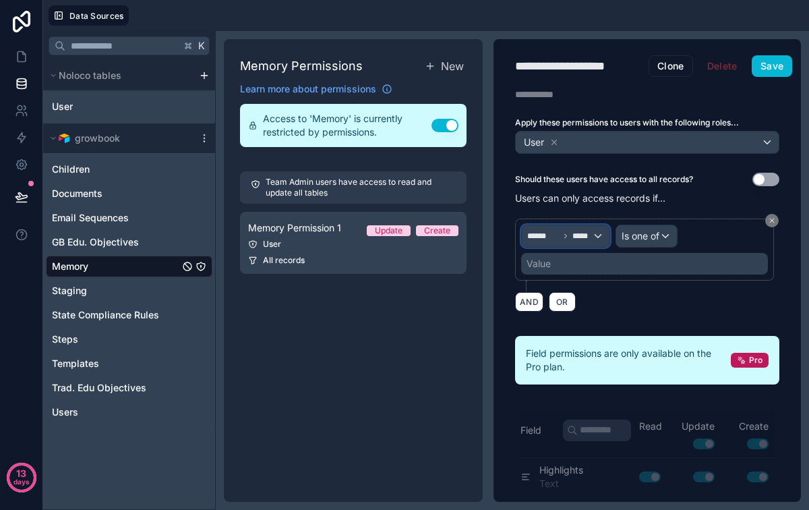
click at [598, 238] on div "****** *****" at bounding box center [566, 236] width 88 height 22
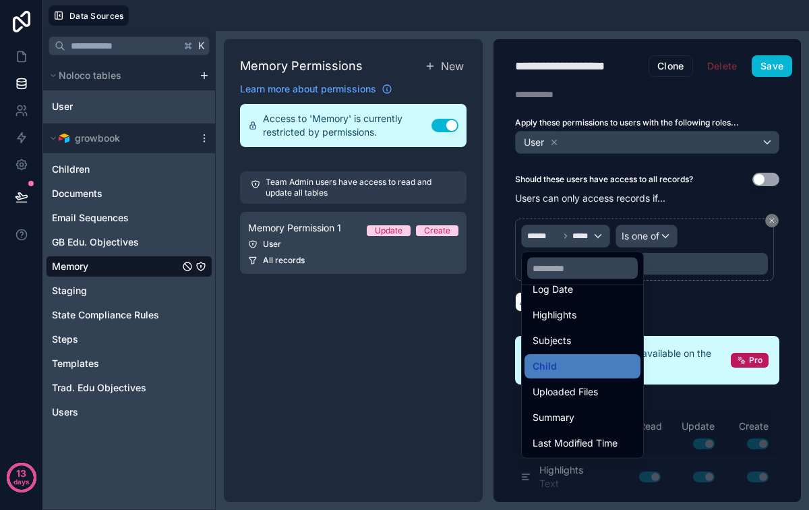
click at [712, 228] on div at bounding box center [404, 255] width 809 height 510
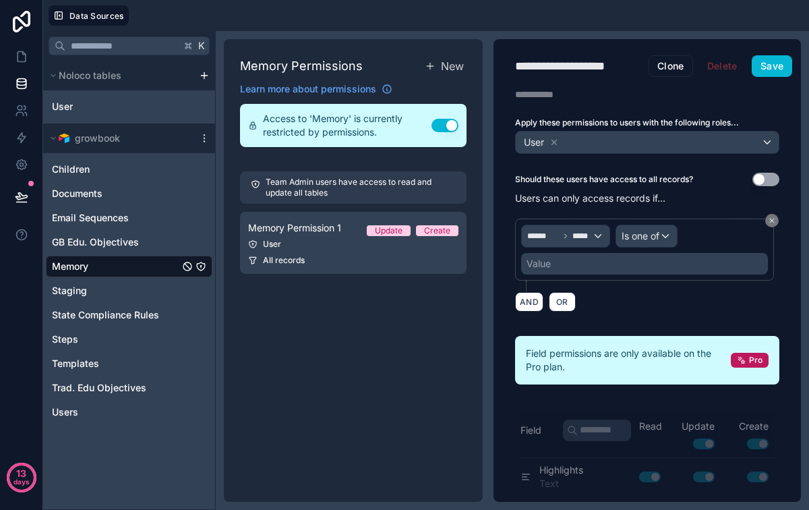
click at [779, 95] on div "Description" at bounding box center [646, 94] width 307 height 13
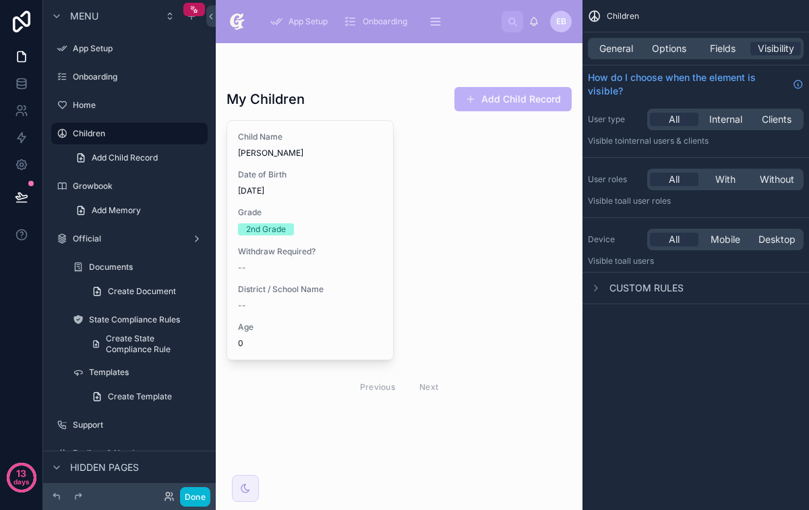
click at [464, 240] on div at bounding box center [399, 244] width 367 height 402
click at [126, 259] on div "Documents" at bounding box center [137, 267] width 97 height 16
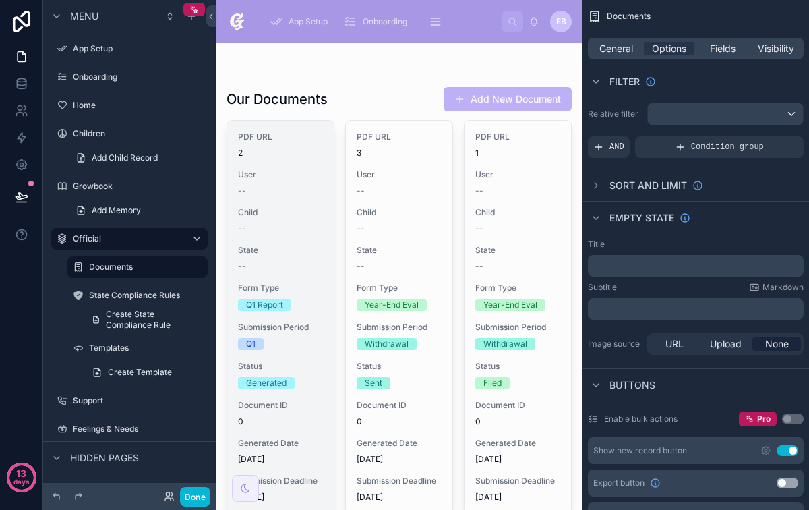
click at [324, 260] on div "PDF URL 2 User -- Child -- State -- Form Type Q1 Report Submission Period Q1 St…" at bounding box center [280, 317] width 106 height 392
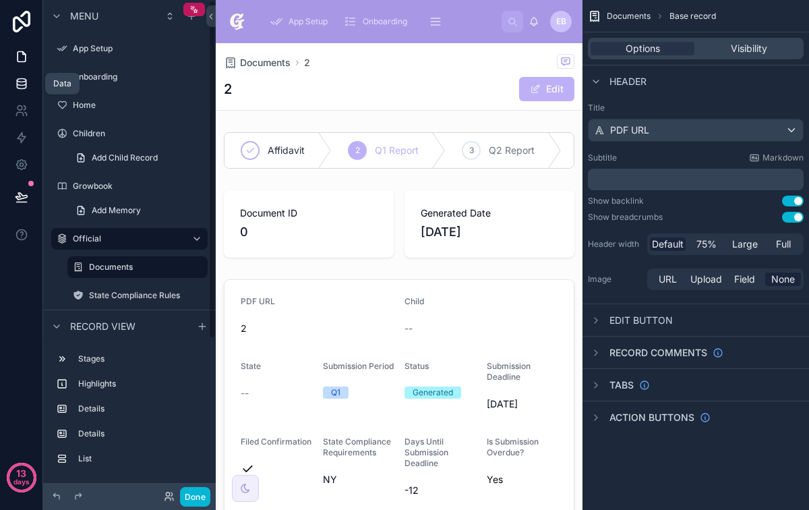
click at [26, 82] on icon at bounding box center [21, 83] width 13 height 13
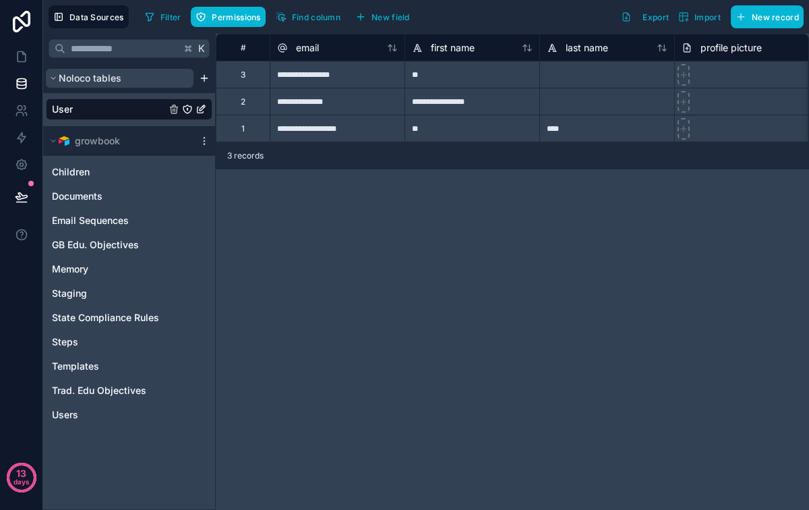
click at [117, 84] on span "Noloco tables" at bounding box center [90, 77] width 63 height 13
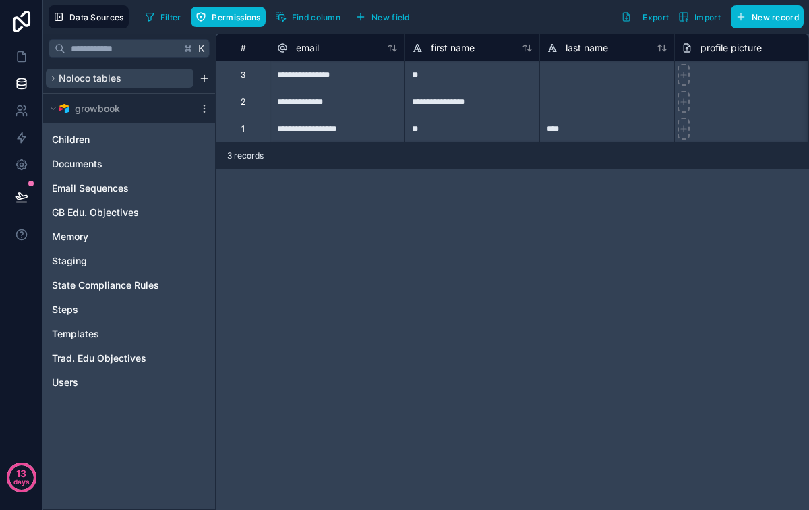
click at [139, 84] on button "Noloco tables" at bounding box center [120, 78] width 148 height 19
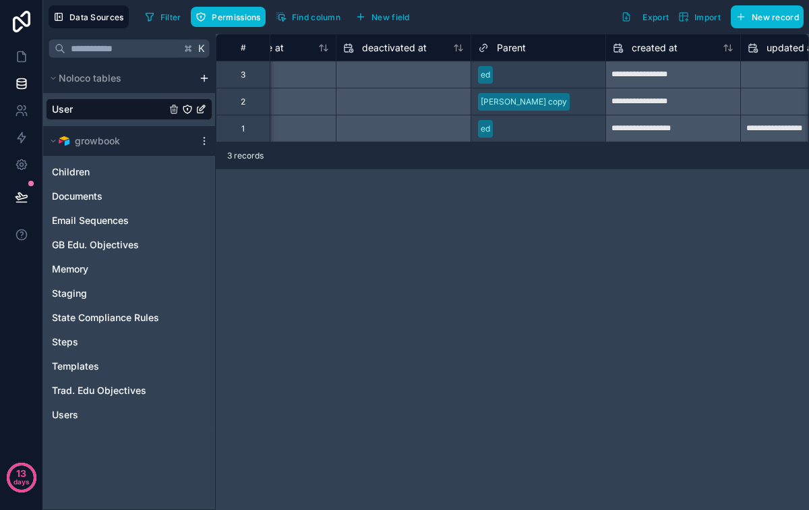
scroll to position [0, 1484]
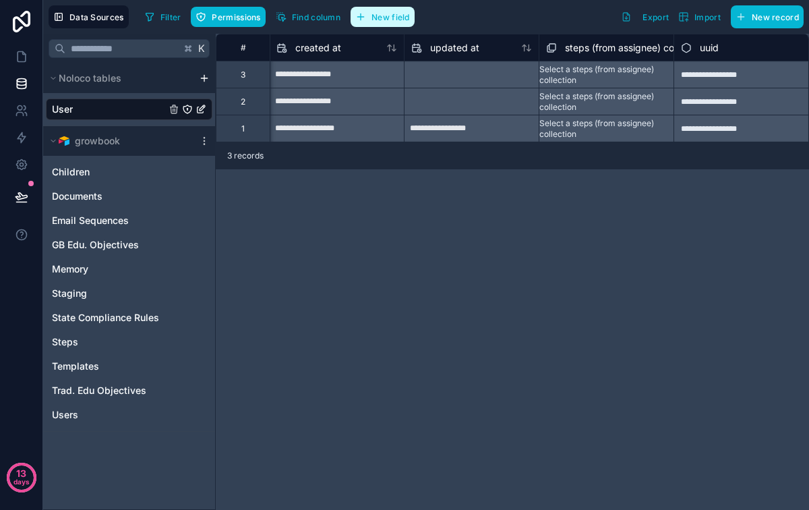
click at [388, 9] on button "New field" at bounding box center [382, 17] width 64 height 20
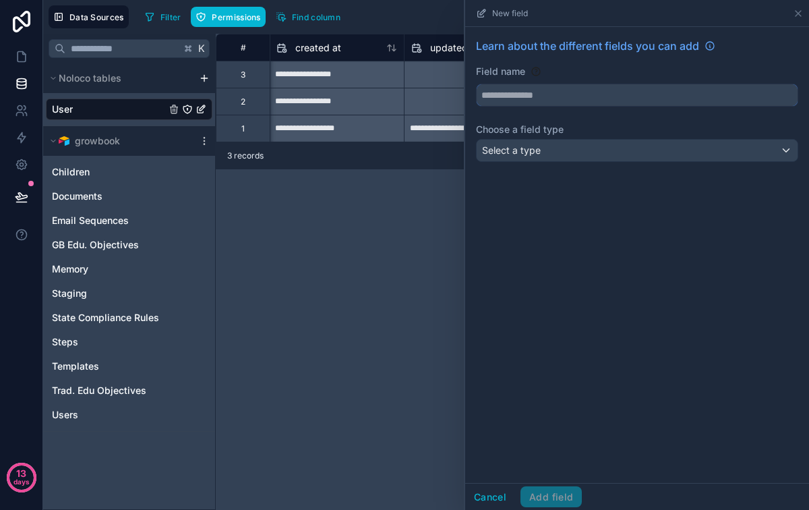
click at [526, 94] on input "text" at bounding box center [637, 95] width 321 height 22
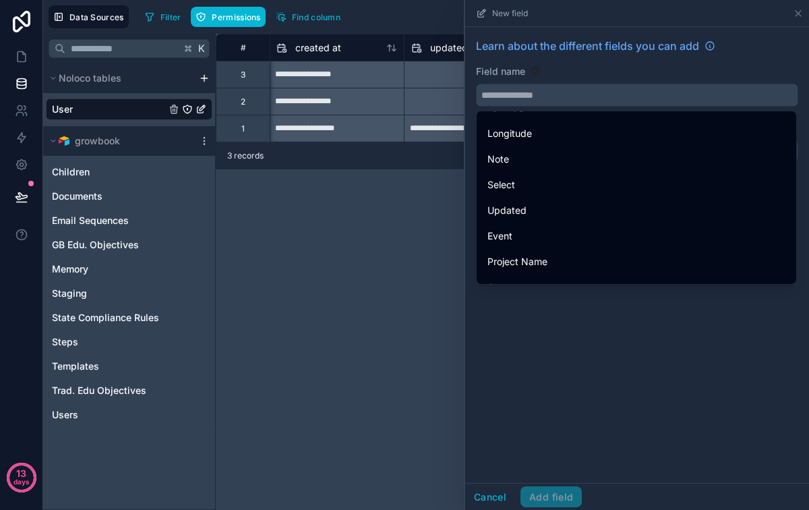
scroll to position [2521, 0]
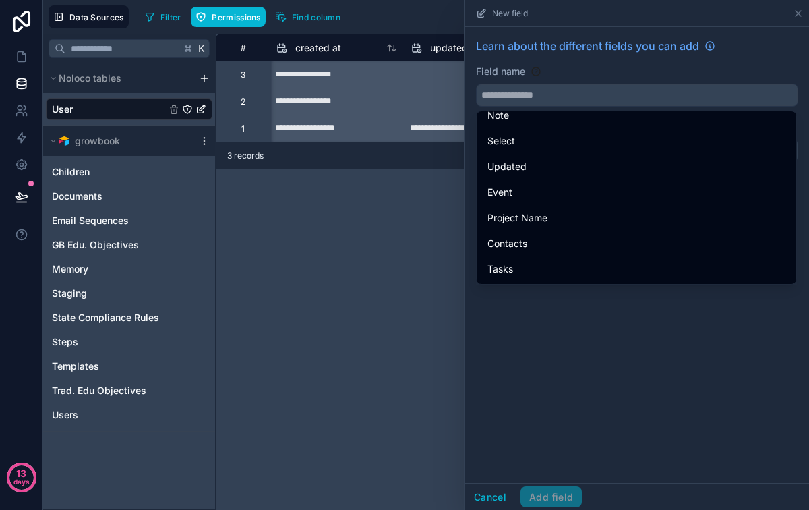
click at [613, 73] on div "Field name" at bounding box center [637, 71] width 322 height 13
click at [553, 94] on input "text" at bounding box center [637, 95] width 321 height 22
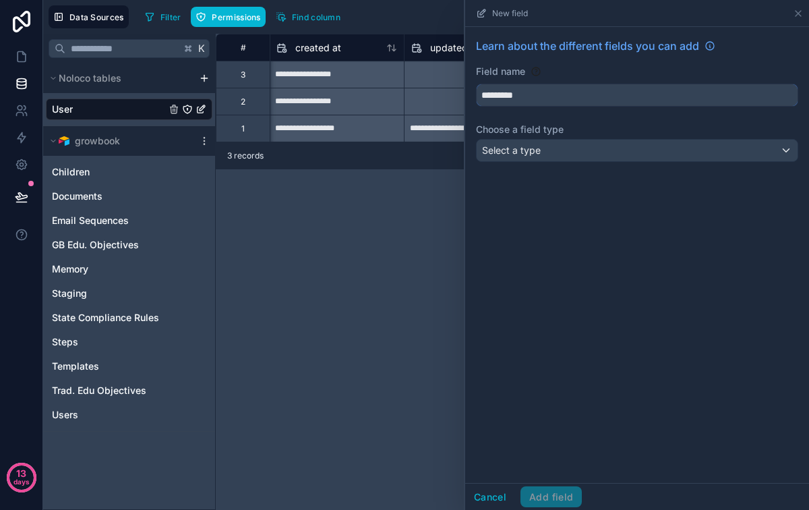
type input "*********"
click at [555, 163] on div "Learn about the different fields you can add Field name ********* Choose a fiel…" at bounding box center [637, 102] width 344 height 151
click at [566, 156] on div "Select a type" at bounding box center [637, 151] width 321 height 22
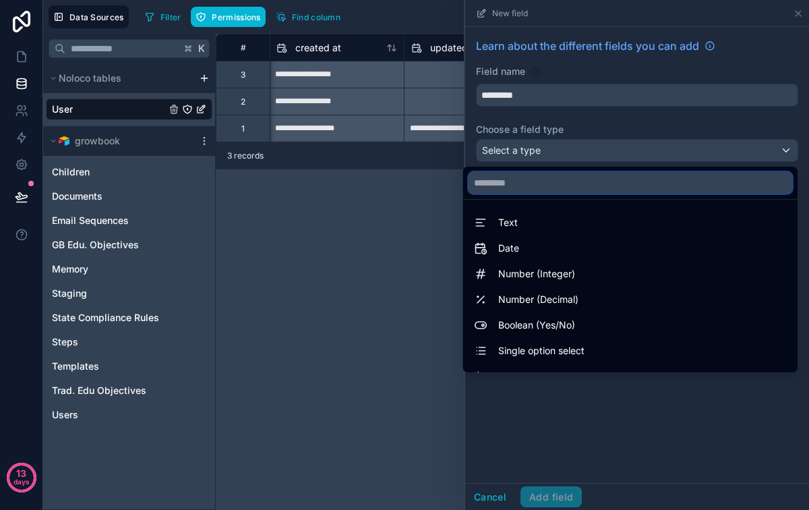
click at [612, 185] on input "text" at bounding box center [630, 183] width 324 height 22
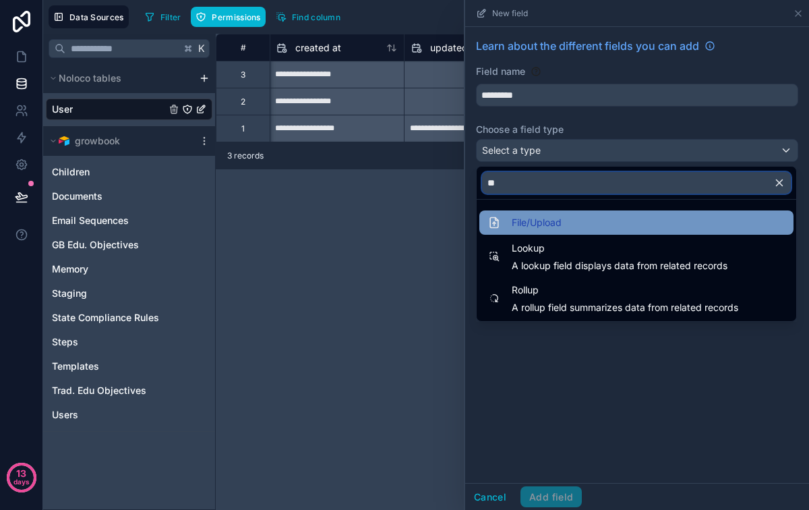
type input "**"
click at [607, 216] on div "File/Upload" at bounding box center [636, 222] width 298 height 16
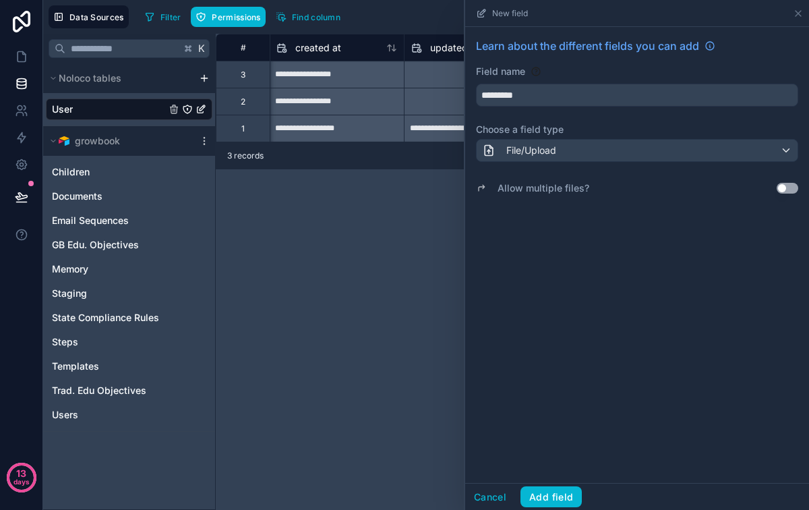
click at [783, 187] on button "Use setting" at bounding box center [787, 188] width 22 height 11
click at [553, 497] on button "Add field" at bounding box center [550, 497] width 61 height 22
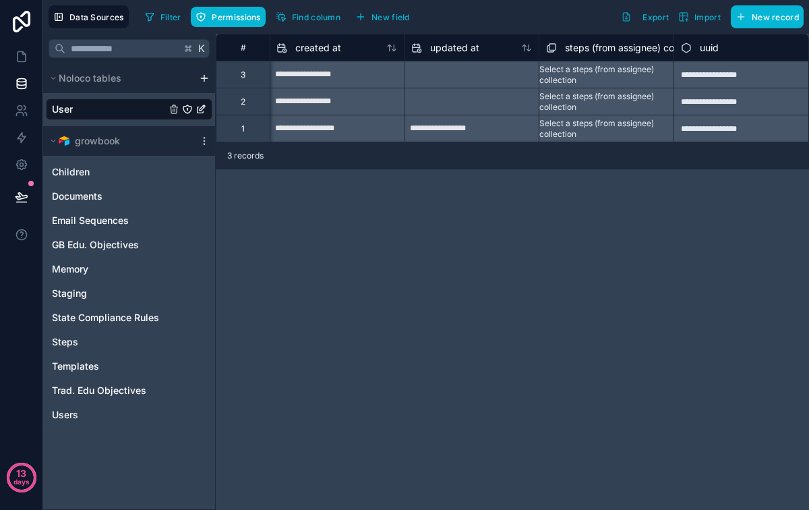
scroll to position [0, 1614]
